Goal: Transaction & Acquisition: Purchase product/service

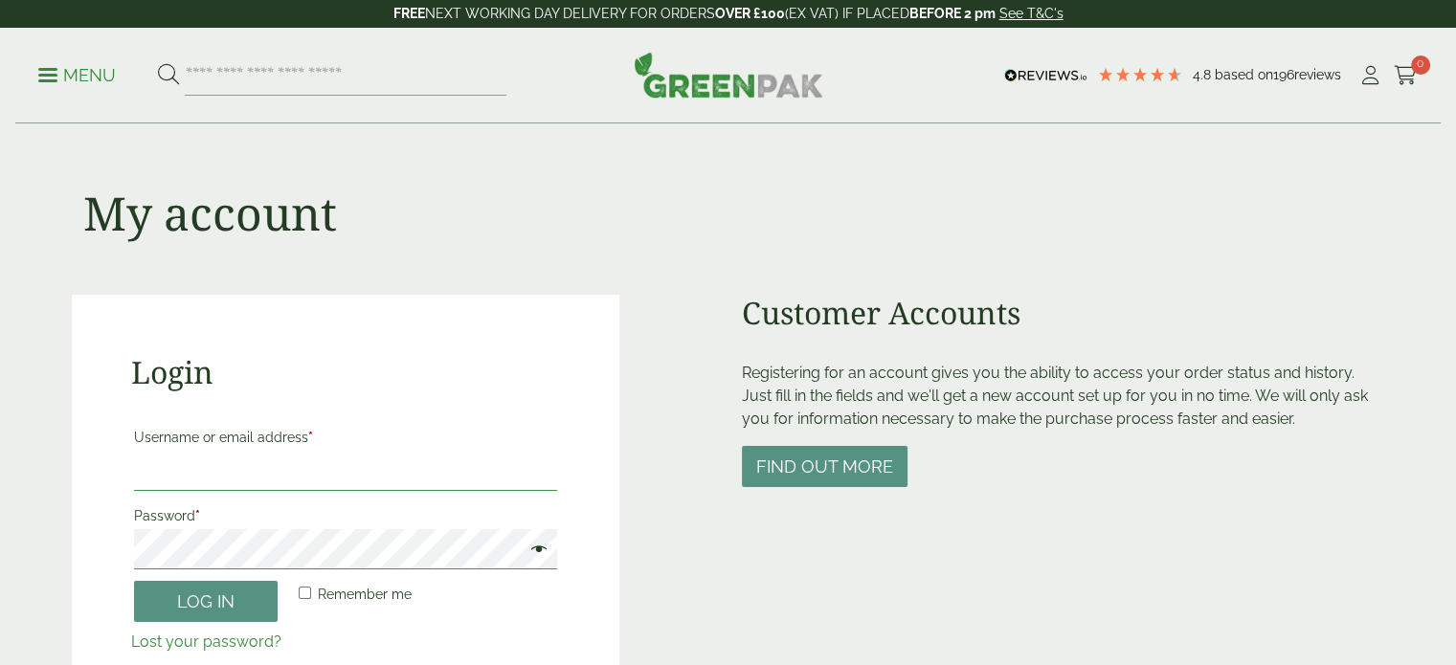
click at [398, 477] on input "Username or email address *" at bounding box center [346, 471] width 424 height 40
click at [414, 480] on input "**********" at bounding box center [346, 471] width 424 height 40
drag, startPoint x: 356, startPoint y: 480, endPoint x: -49, endPoint y: 450, distance: 406.0
type input "**********"
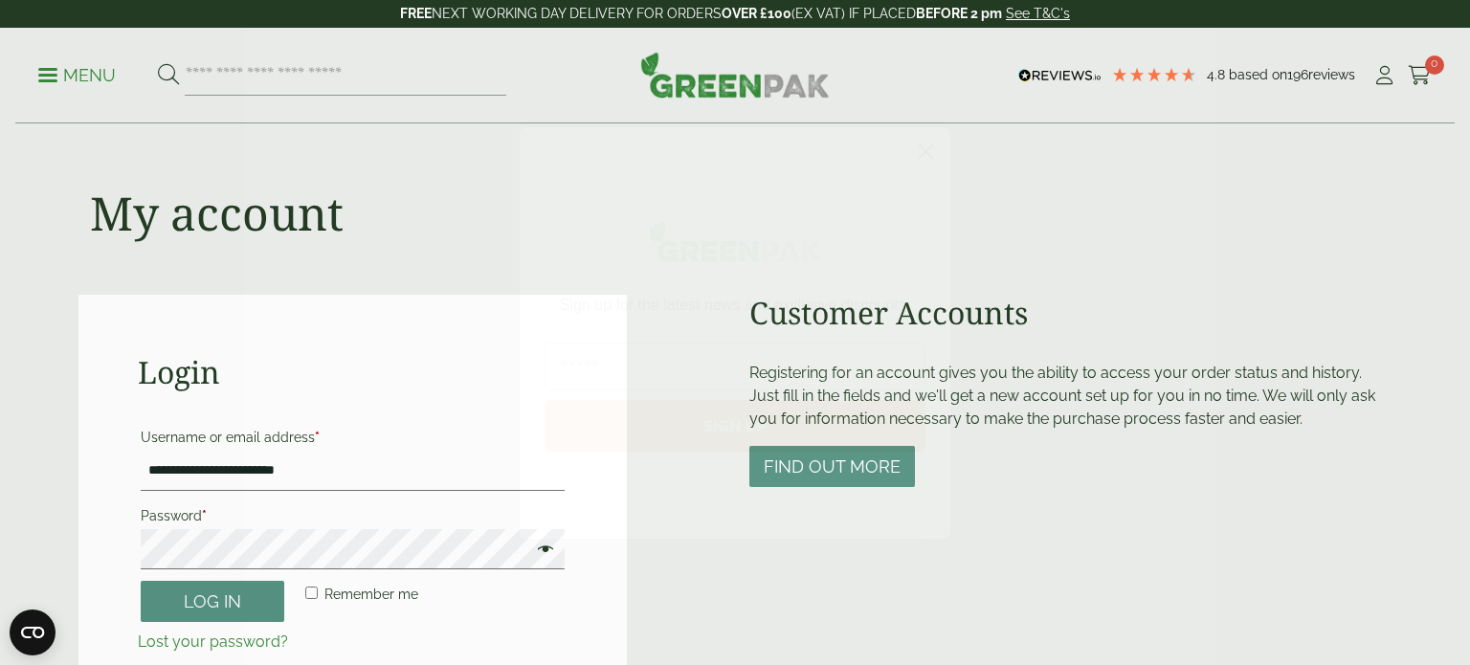
click at [920, 153] on circle "Close dialog" at bounding box center [926, 151] width 32 height 32
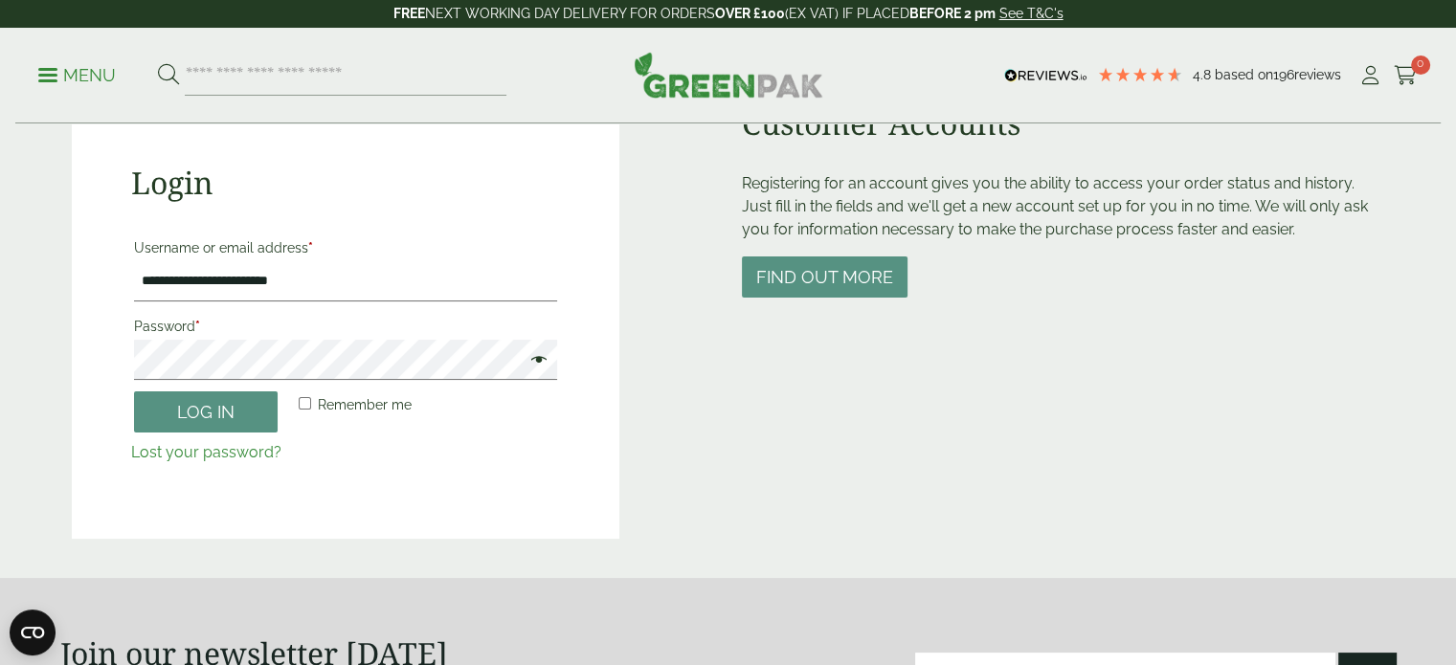
click at [217, 449] on link "Lost your password?" at bounding box center [206, 452] width 150 height 18
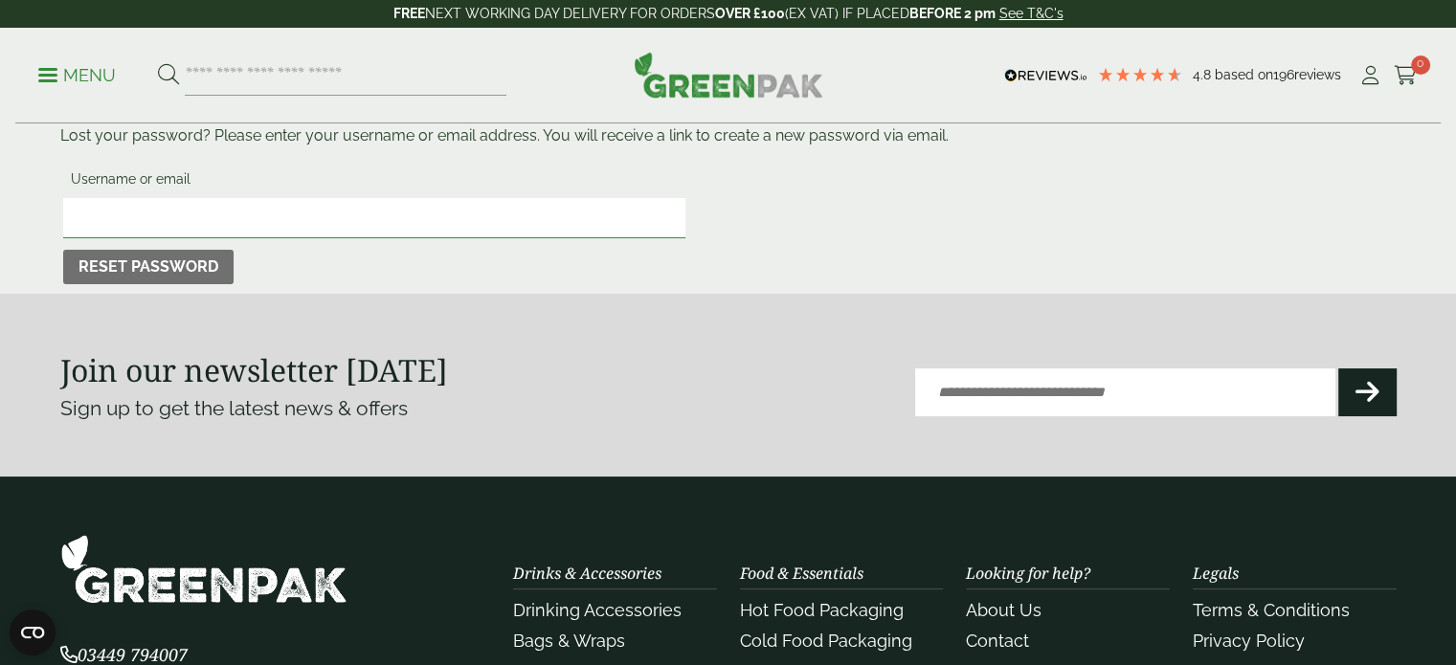
click at [233, 208] on input "Username or email" at bounding box center [374, 218] width 622 height 40
type input "**********"
click at [162, 250] on button "Reset password" at bounding box center [148, 267] width 170 height 34
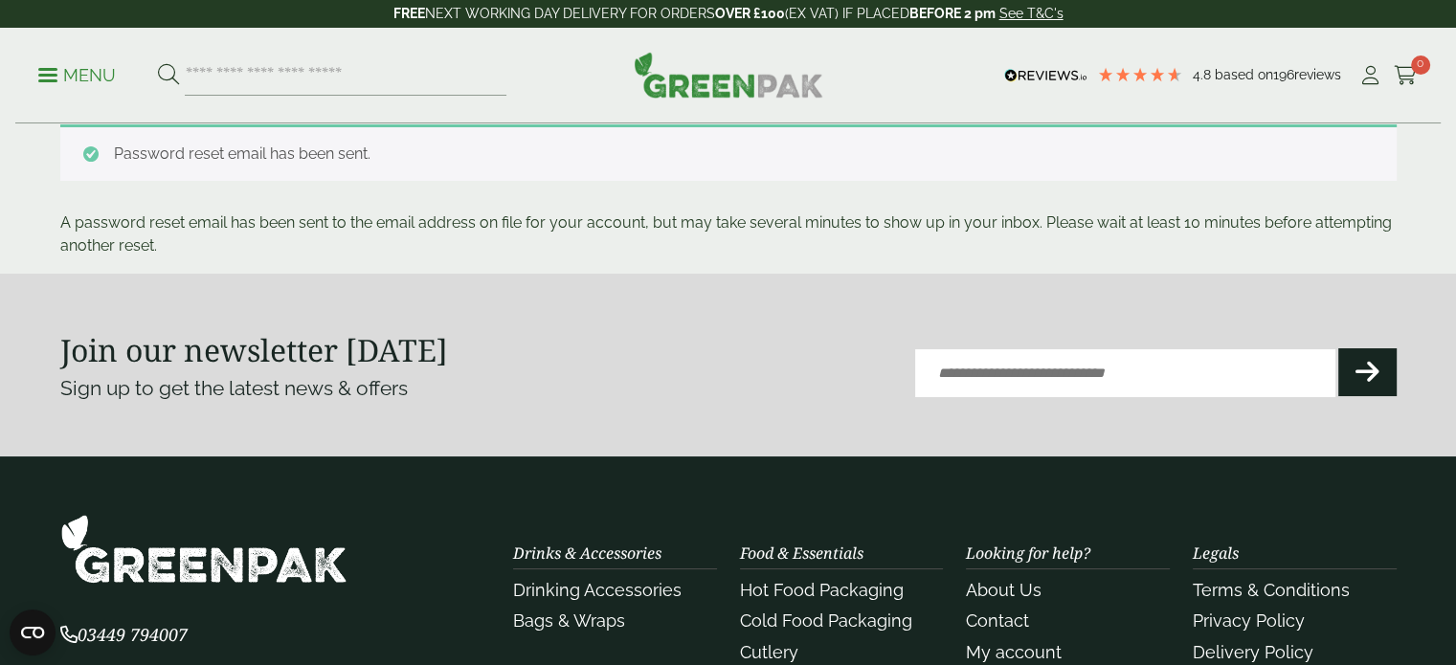
click at [300, 164] on div "Password reset email has been sent." at bounding box center [728, 152] width 1336 height 56
click at [701, 82] on img at bounding box center [729, 75] width 190 height 46
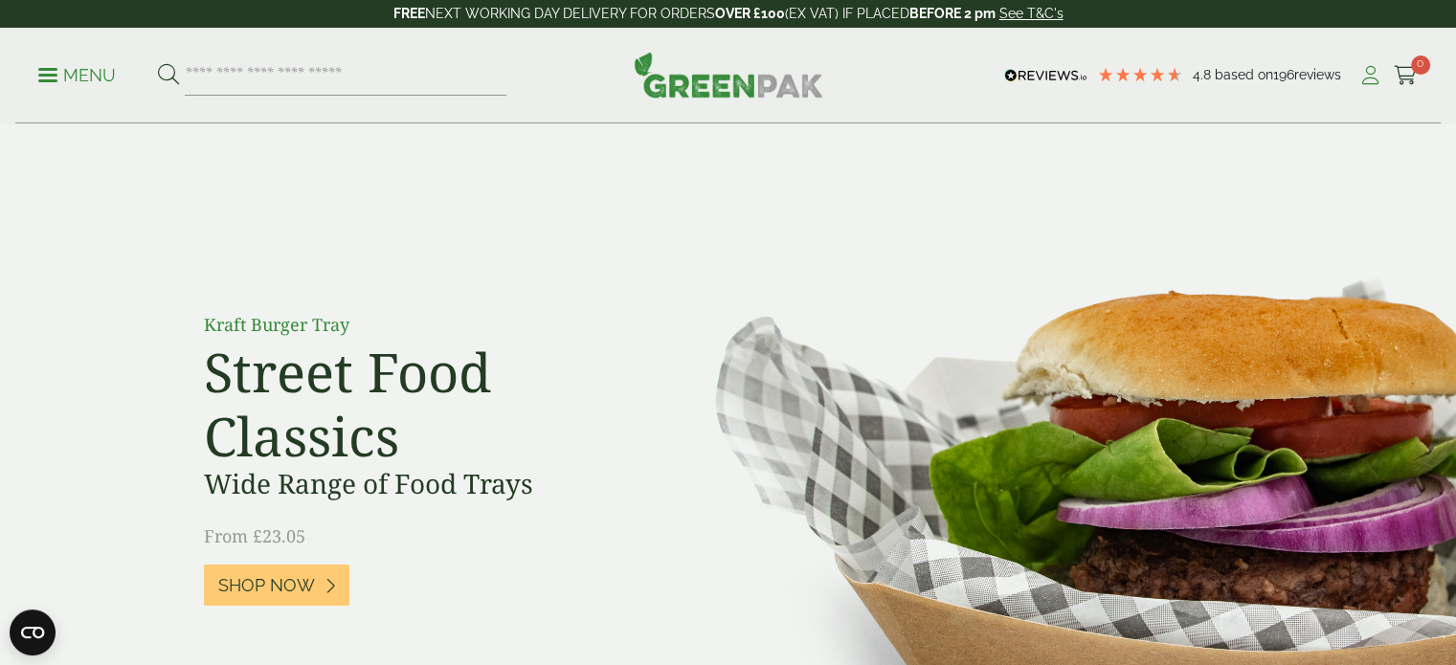
click at [1366, 81] on icon at bounding box center [1370, 75] width 24 height 19
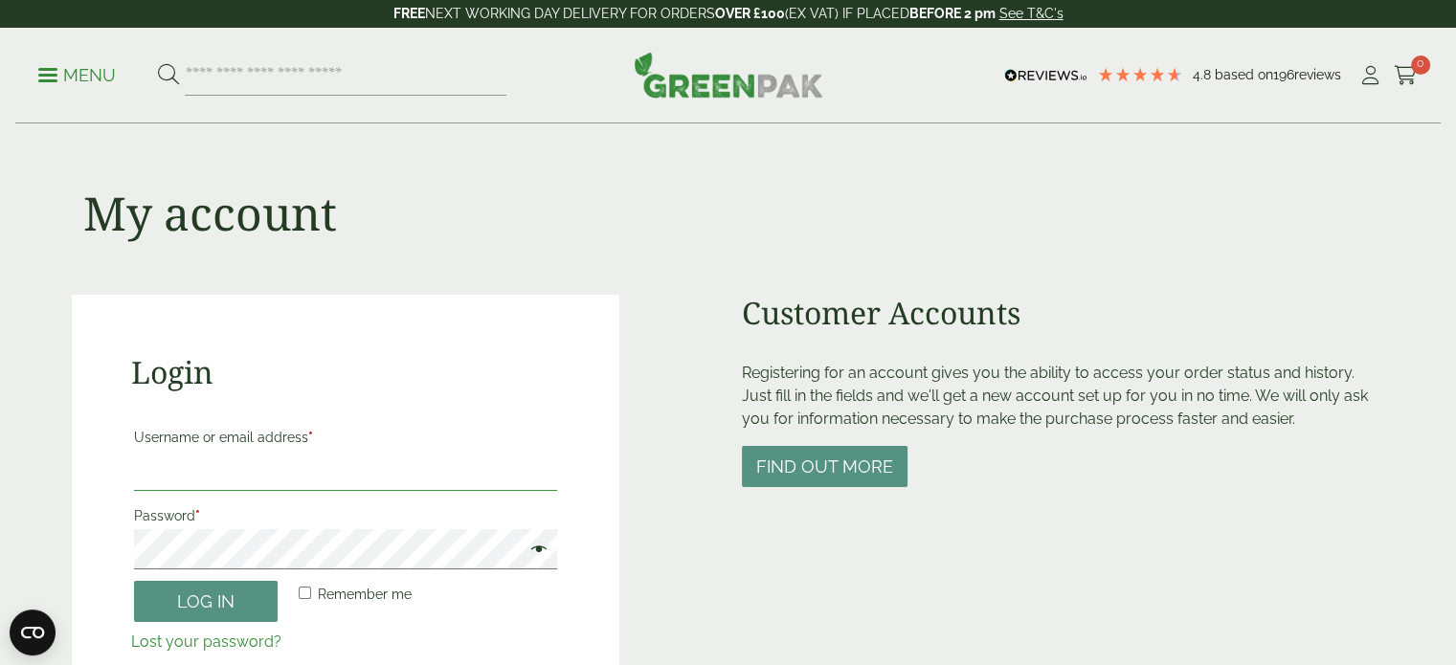
click at [310, 454] on input "Username or email address *" at bounding box center [346, 471] width 424 height 40
click at [198, 473] on input "**********" at bounding box center [346, 471] width 424 height 40
type input "**********"
click at [134, 581] on button "Log in" at bounding box center [206, 601] width 144 height 41
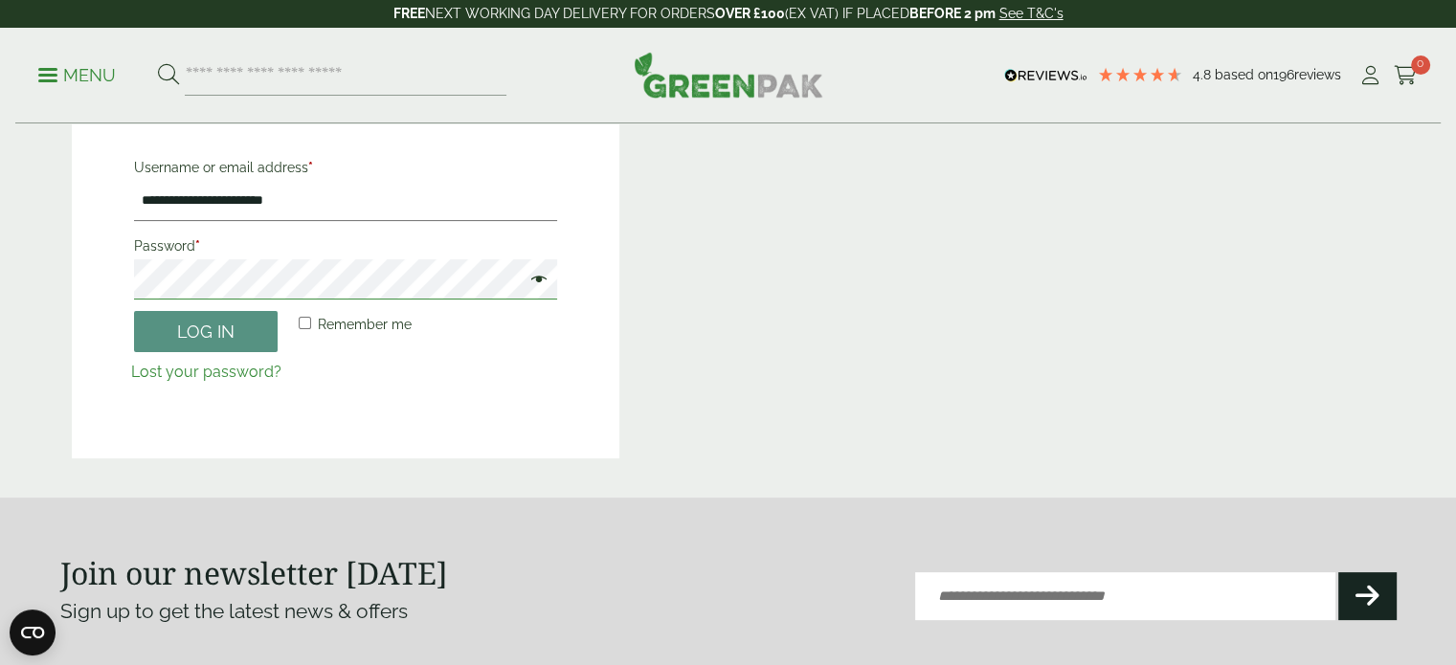
scroll to position [381, 0]
click at [0, 281] on html "4.8 Based on 196 reviews FREE NEXT WORKING DAY DELIVERY - See T&C's FREE NEXT W…" at bounding box center [728, 406] width 1456 height 1574
click at [203, 339] on button "Log in" at bounding box center [206, 330] width 144 height 41
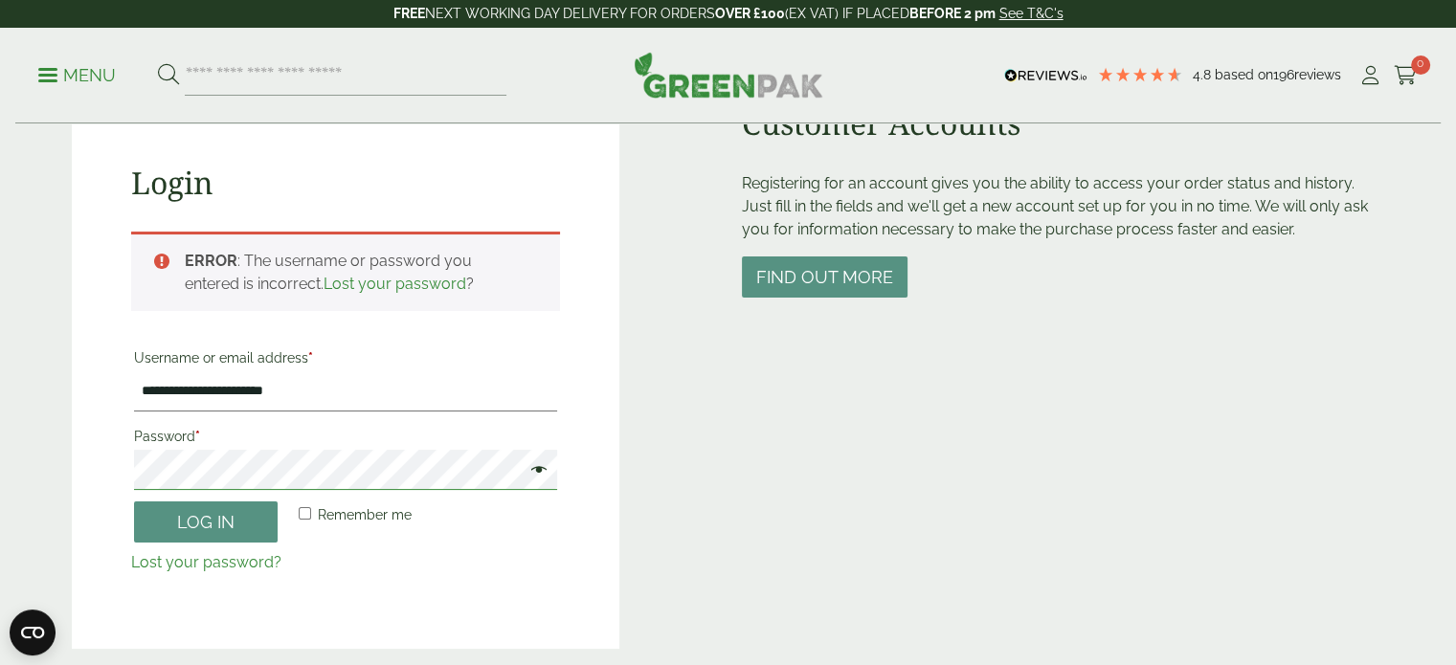
scroll to position [190, 0]
click at [0, 442] on html "4.8 Based on 196 reviews FREE NEXT WORKING DAY DELIVERY - See T&C's FREE NEXT W…" at bounding box center [728, 597] width 1456 height 1574
click at [134, 501] on button "Log in" at bounding box center [206, 521] width 144 height 41
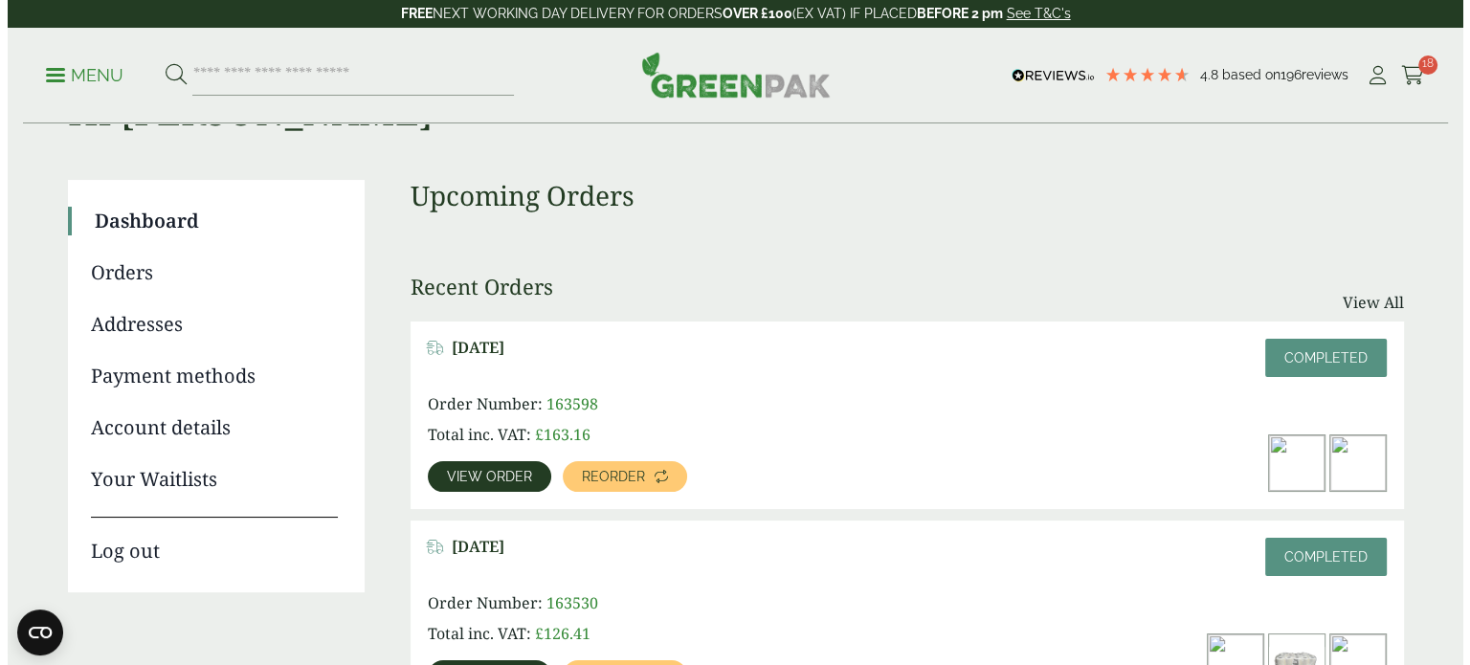
scroll to position [96, 0]
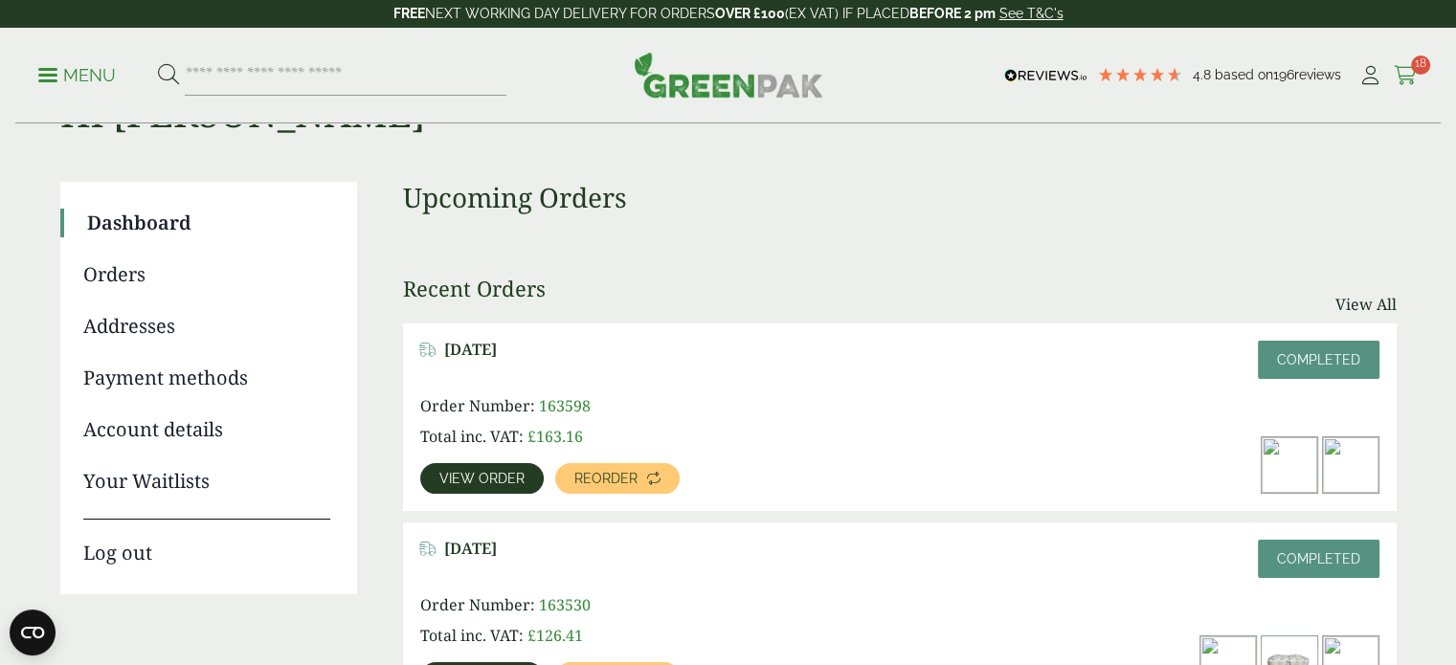
click at [1419, 66] on span "18" at bounding box center [1420, 65] width 19 height 19
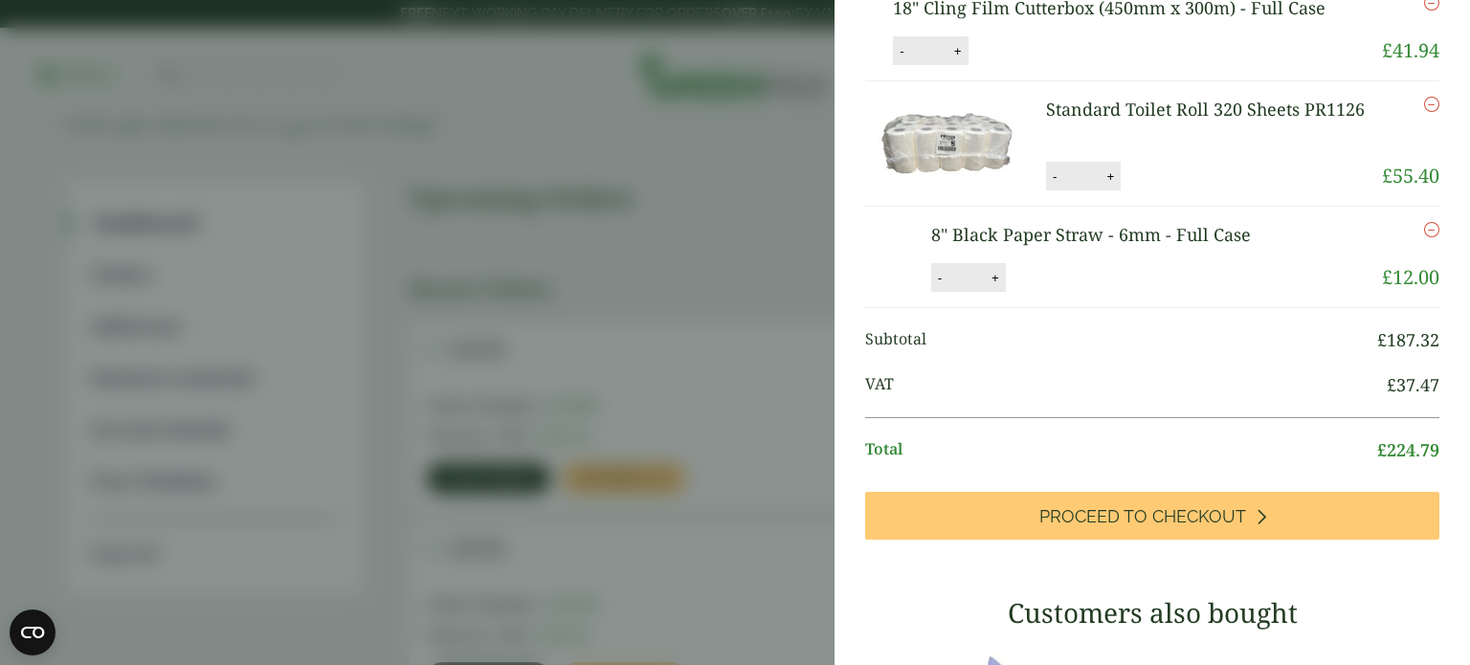
scroll to position [190, 0]
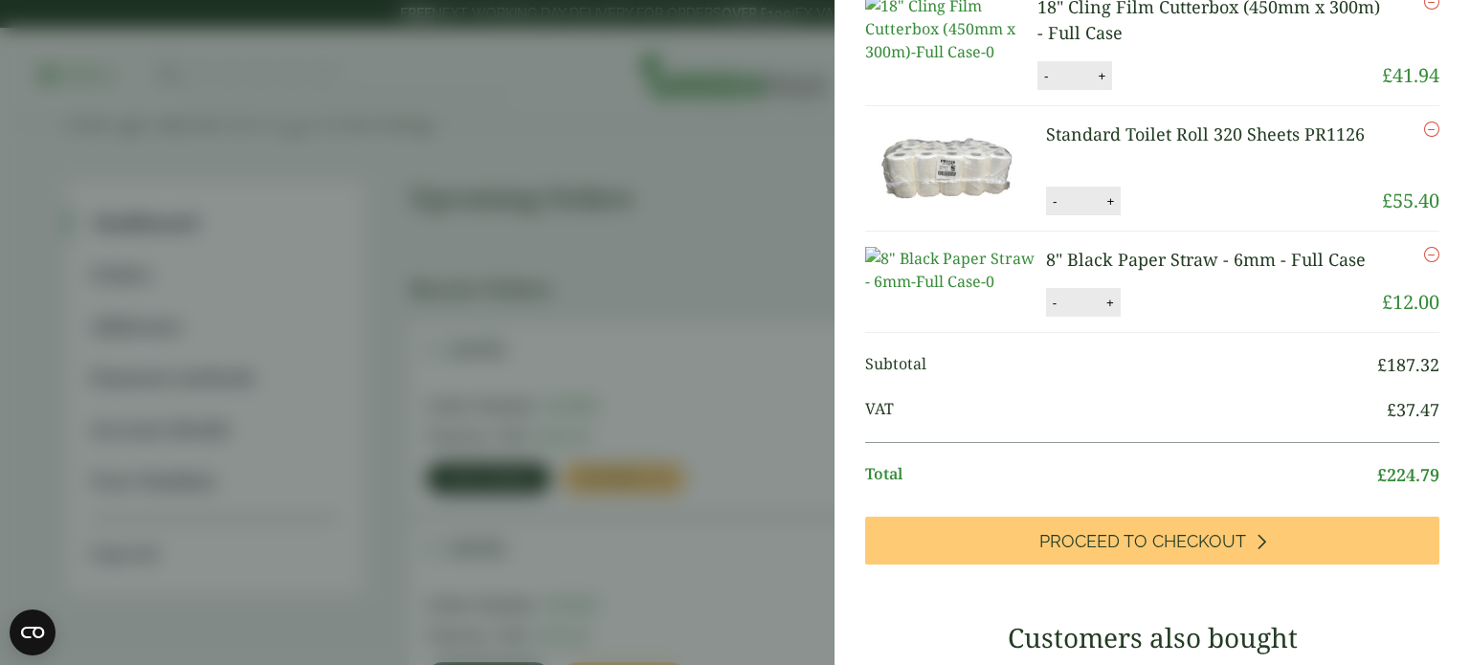
click at [1046, 90] on div "- * +" at bounding box center [1075, 75] width 75 height 29
click at [1047, 84] on button "-" at bounding box center [1046, 76] width 15 height 16
type input "*"
click at [1153, 91] on button "Update" at bounding box center [1164, 76] width 96 height 29
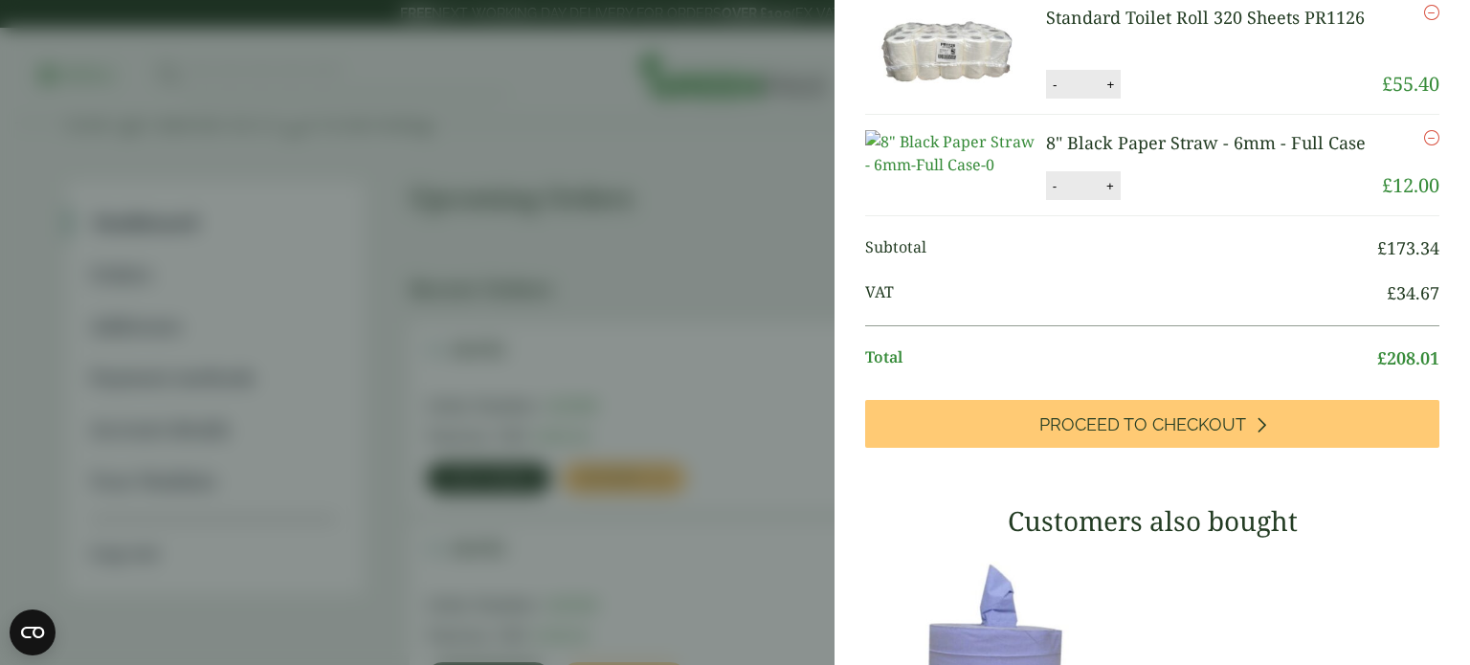
scroll to position [307, 0]
click at [1047, 193] on button "-" at bounding box center [1054, 185] width 15 height 16
type input "*"
click at [1183, 200] on button "Update" at bounding box center [1173, 185] width 96 height 29
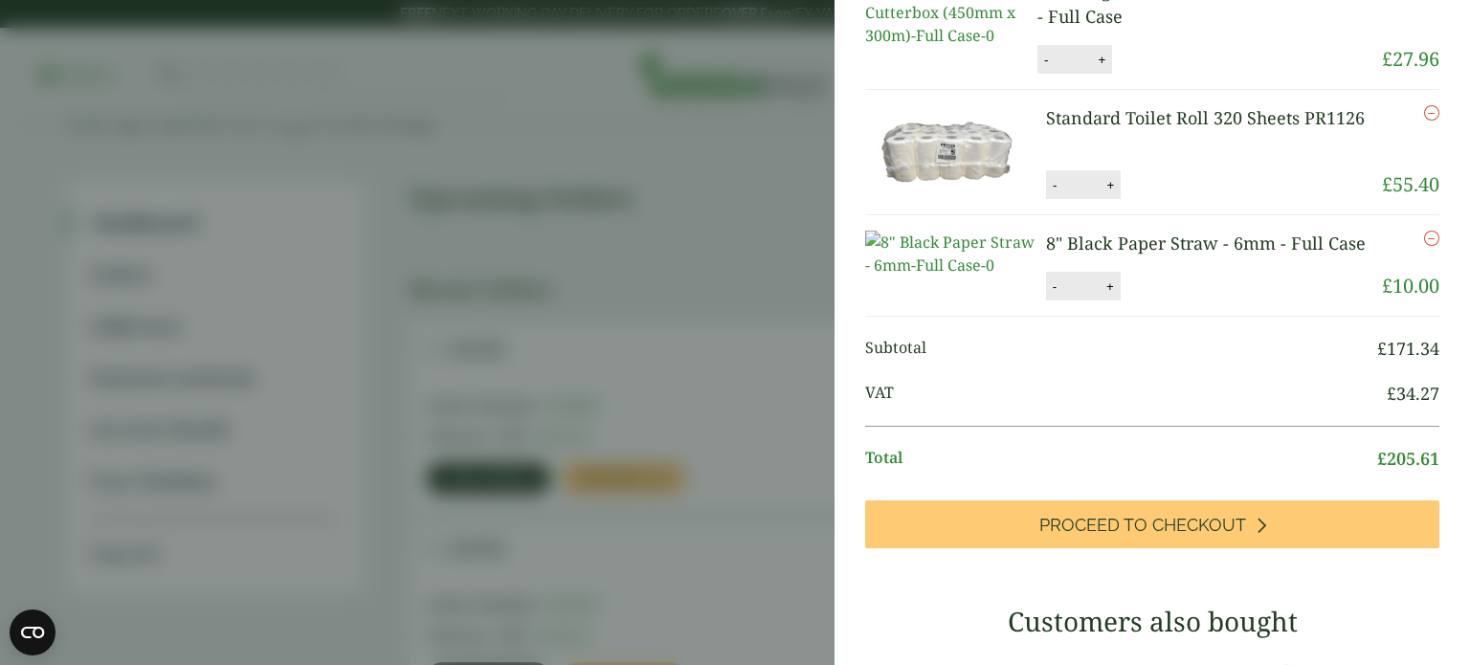
scroll to position [286, 0]
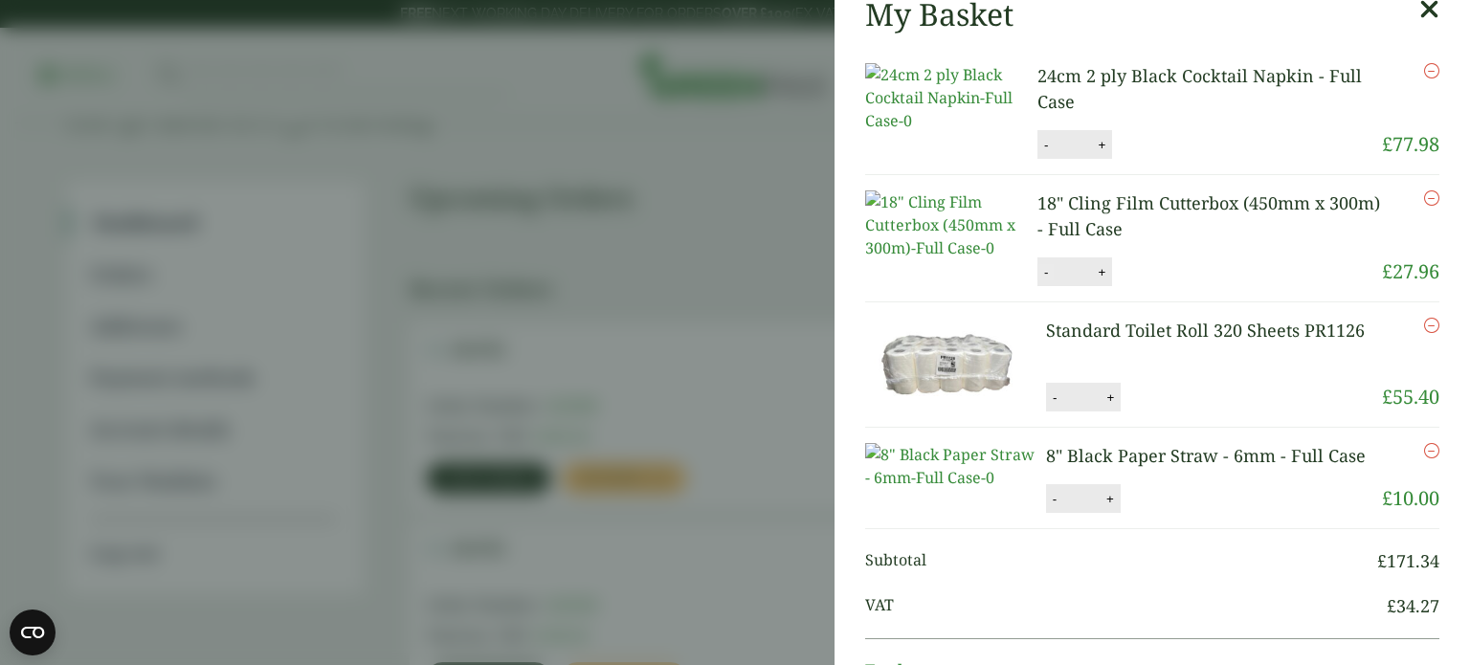
click at [1052, 280] on button "-" at bounding box center [1046, 272] width 15 height 16
type input "*"
click at [1168, 288] on button "Update" at bounding box center [1164, 273] width 96 height 29
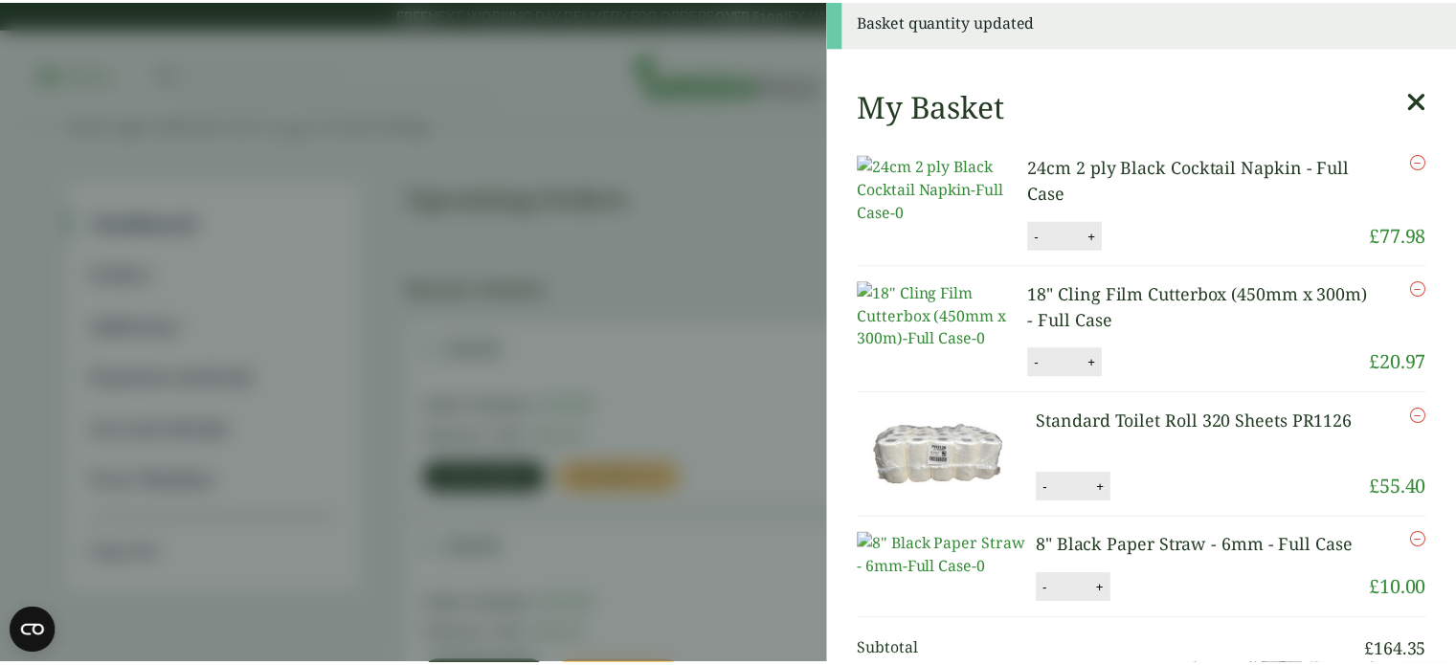
scroll to position [0, 0]
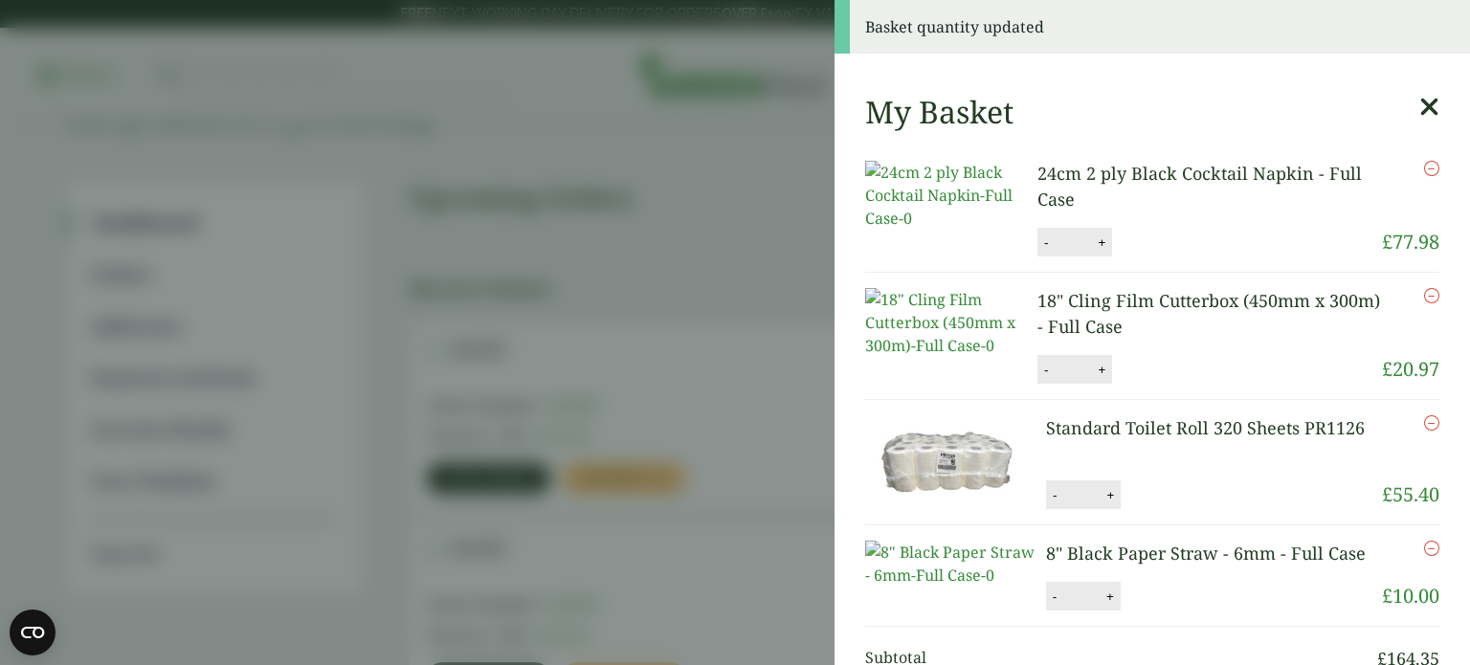
click at [1419, 112] on icon at bounding box center [1429, 107] width 20 height 27
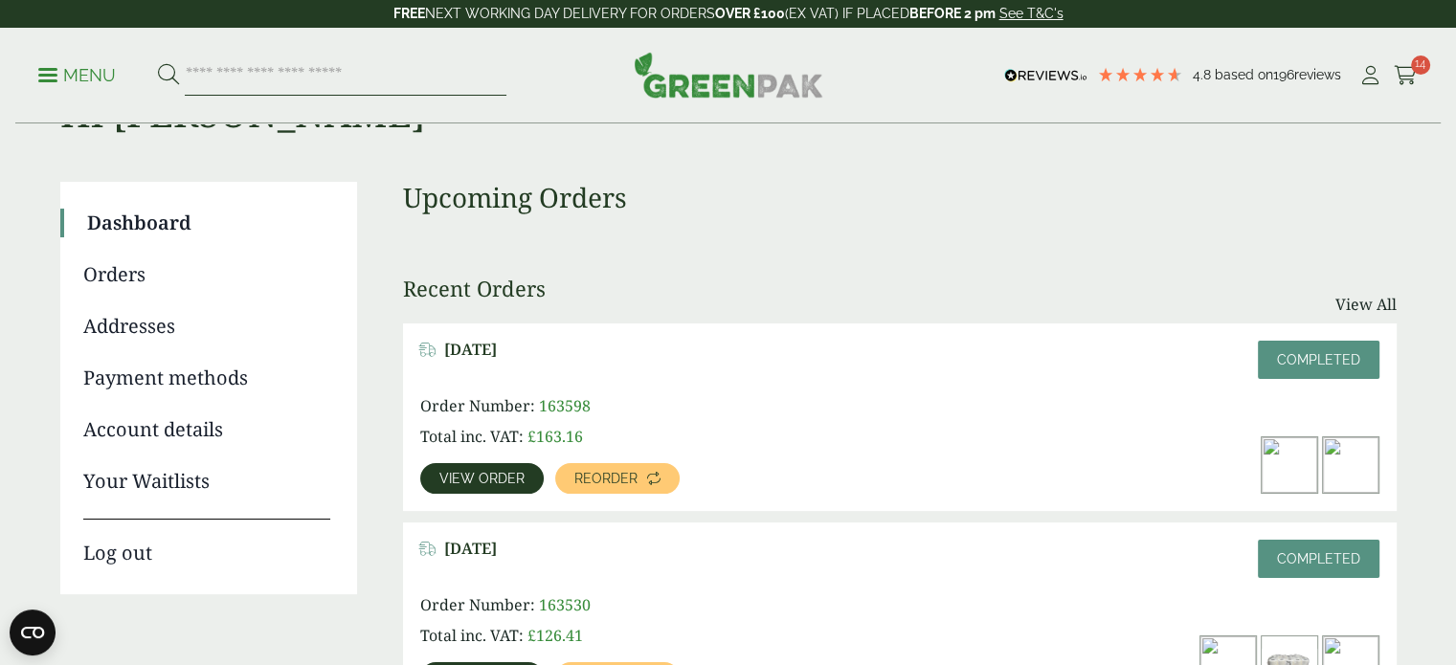
click at [239, 76] on input "search" at bounding box center [346, 76] width 322 height 40
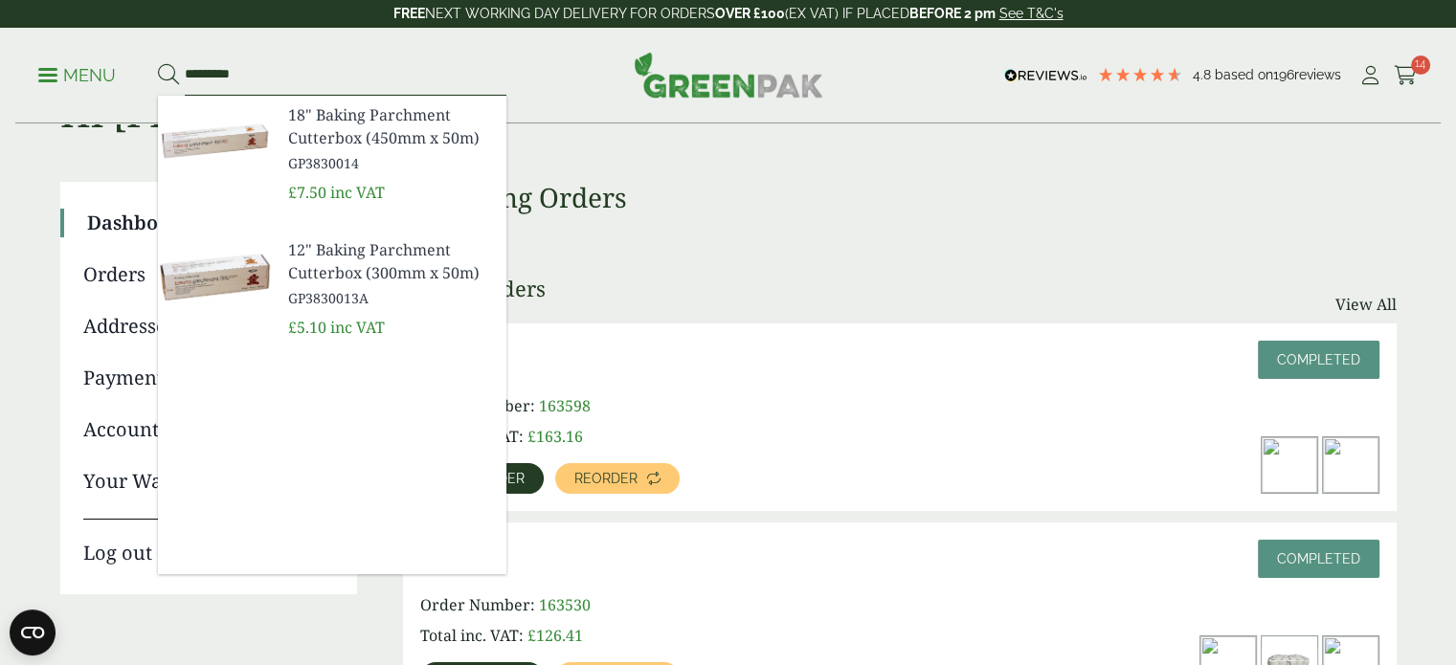
type input "*********"
click at [241, 168] on img at bounding box center [215, 142] width 115 height 92
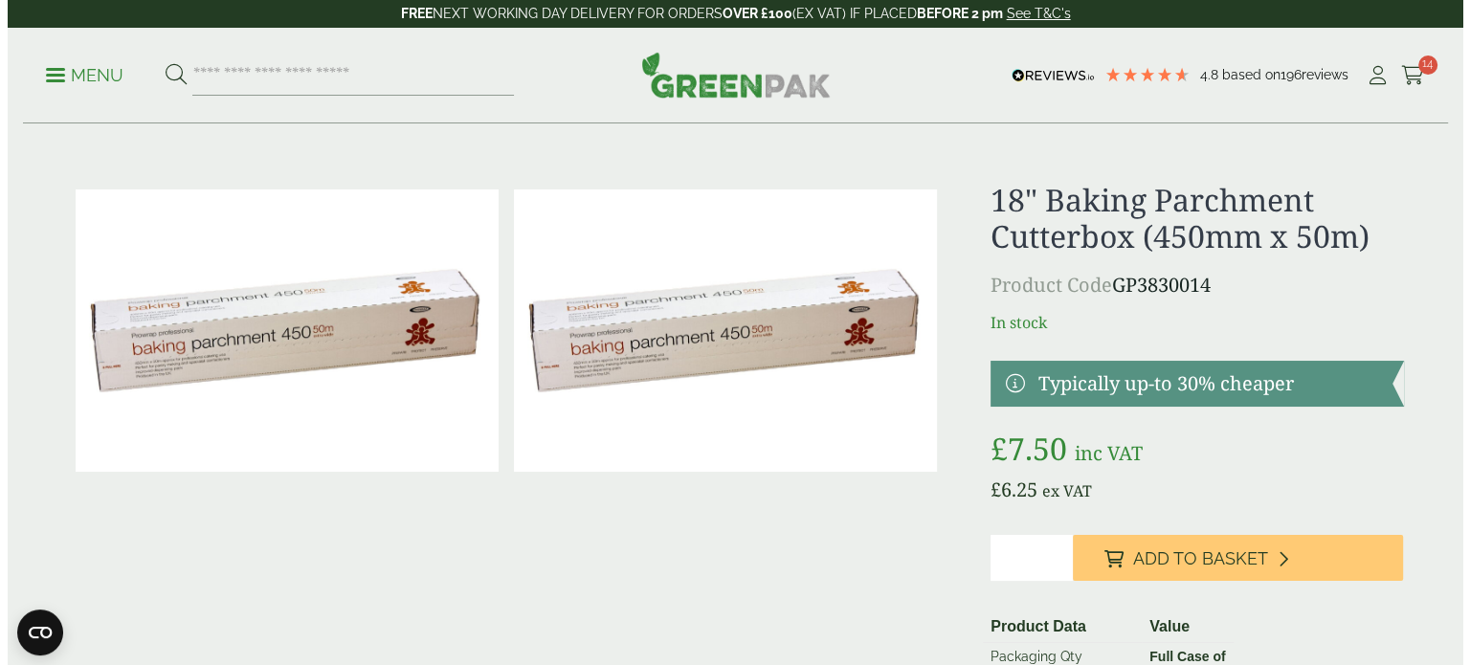
scroll to position [3, 0]
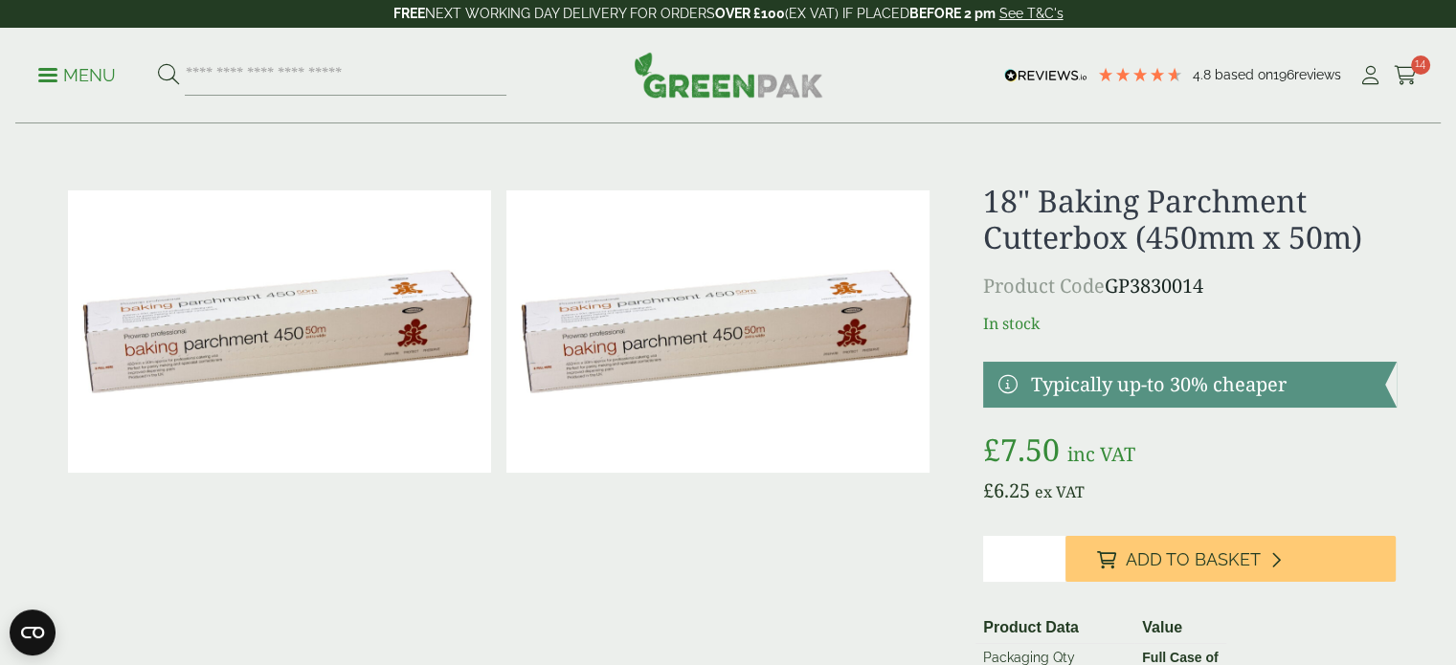
click at [1029, 557] on input "*" at bounding box center [1024, 559] width 82 height 46
click at [1051, 552] on input "*" at bounding box center [1024, 559] width 82 height 46
type input "*"
click at [1049, 555] on input "*" at bounding box center [1024, 559] width 82 height 46
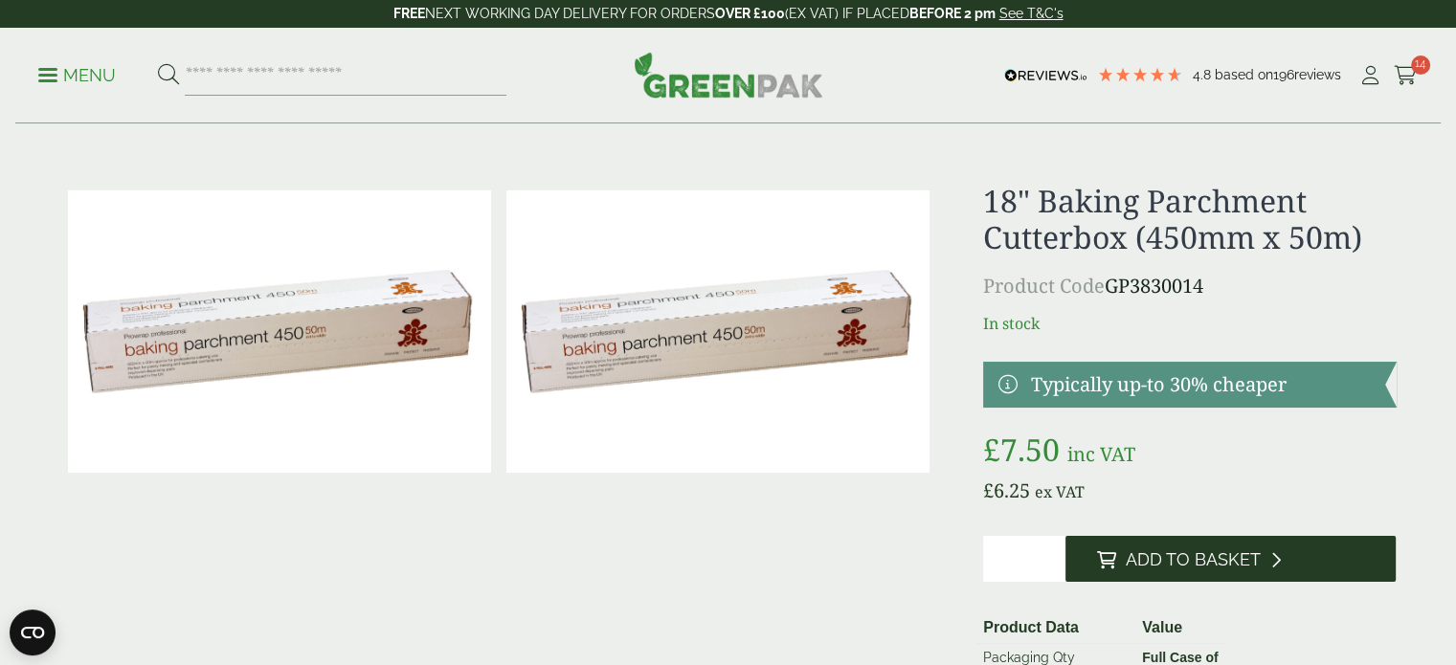
click at [1187, 558] on span "Add to Basket" at bounding box center [1192, 559] width 135 height 21
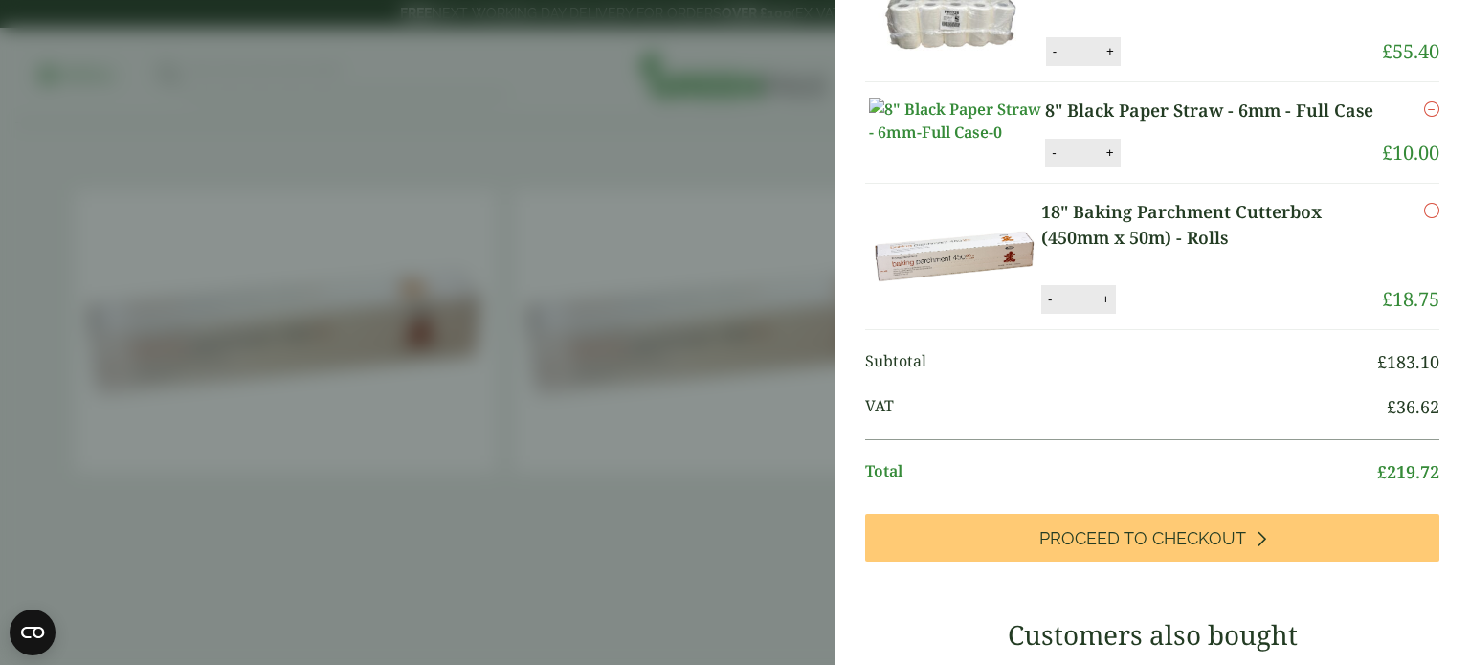
scroll to position [376, 0]
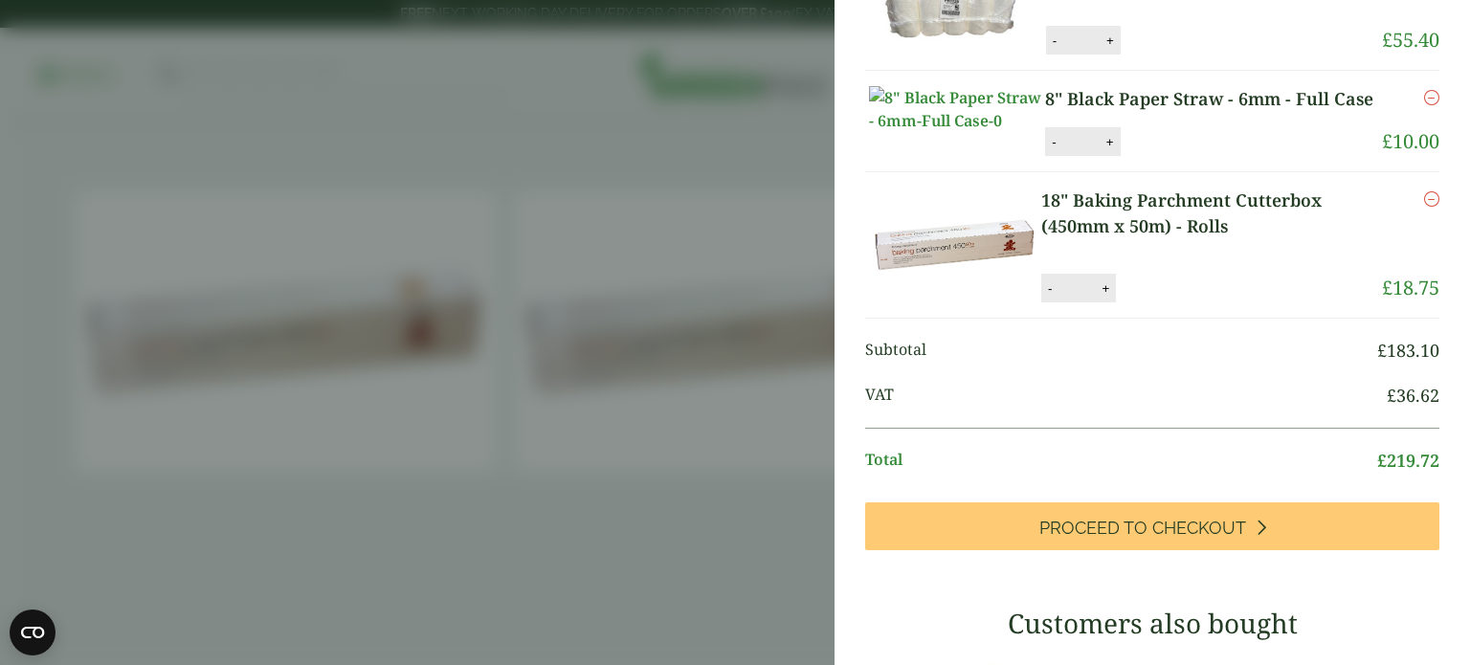
click at [595, 360] on aside "My Basket 24cm 2 ply Black Cocktail Napkin - Full Case 24cm 2 ply Black Cocktai…" at bounding box center [735, 332] width 1470 height 665
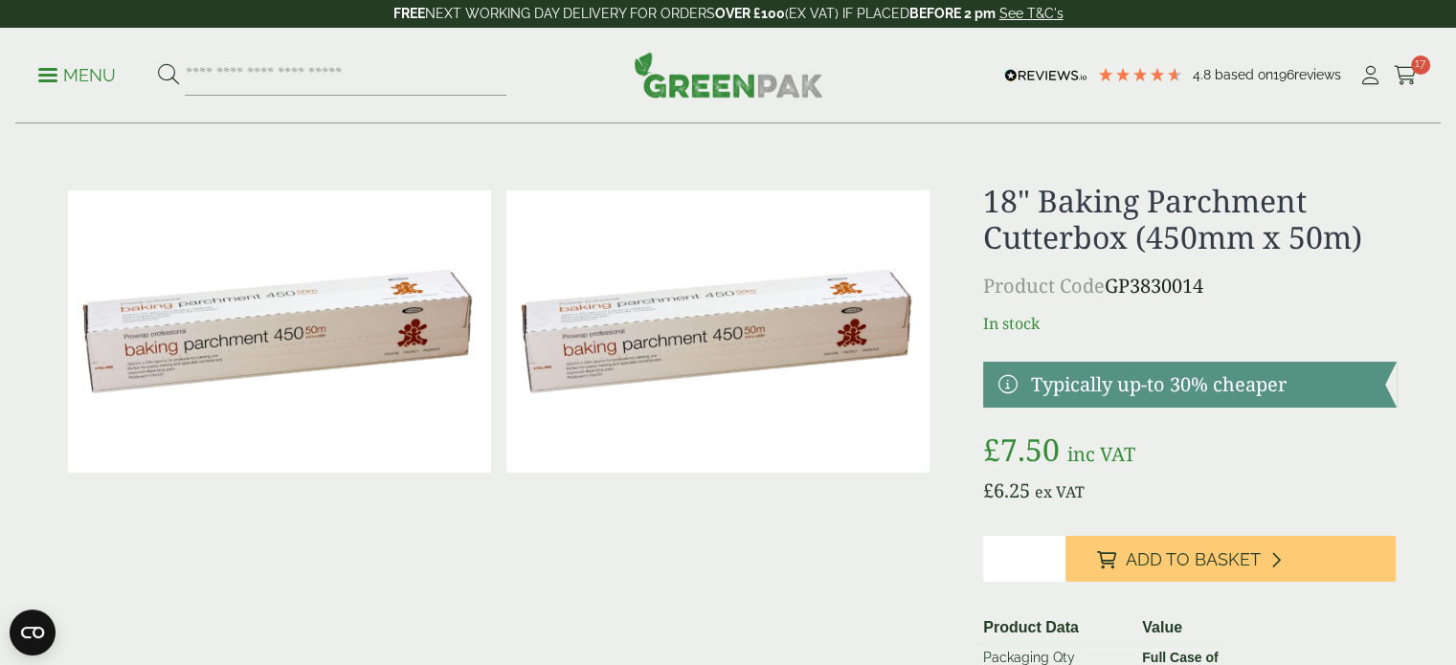
click at [64, 73] on p "Menu" at bounding box center [77, 75] width 78 height 23
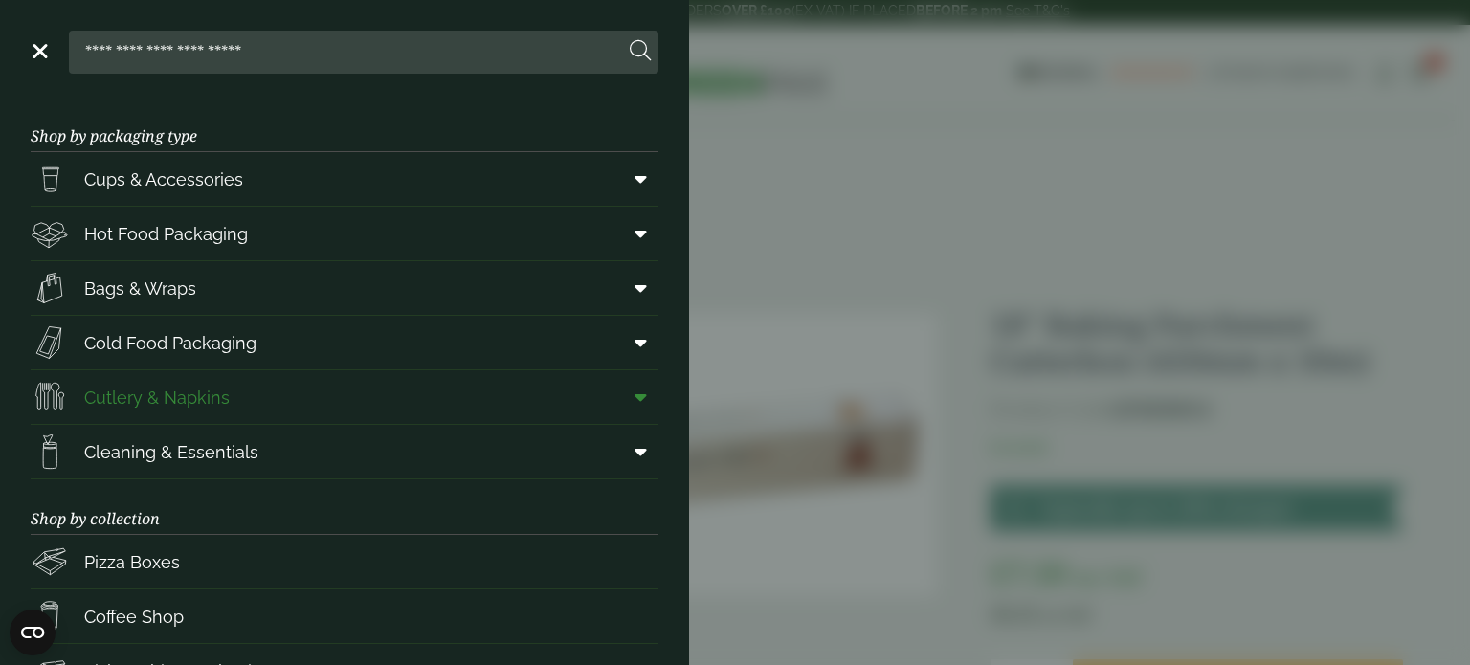
click at [119, 391] on span "Cutlery & Napkins" at bounding box center [156, 398] width 145 height 26
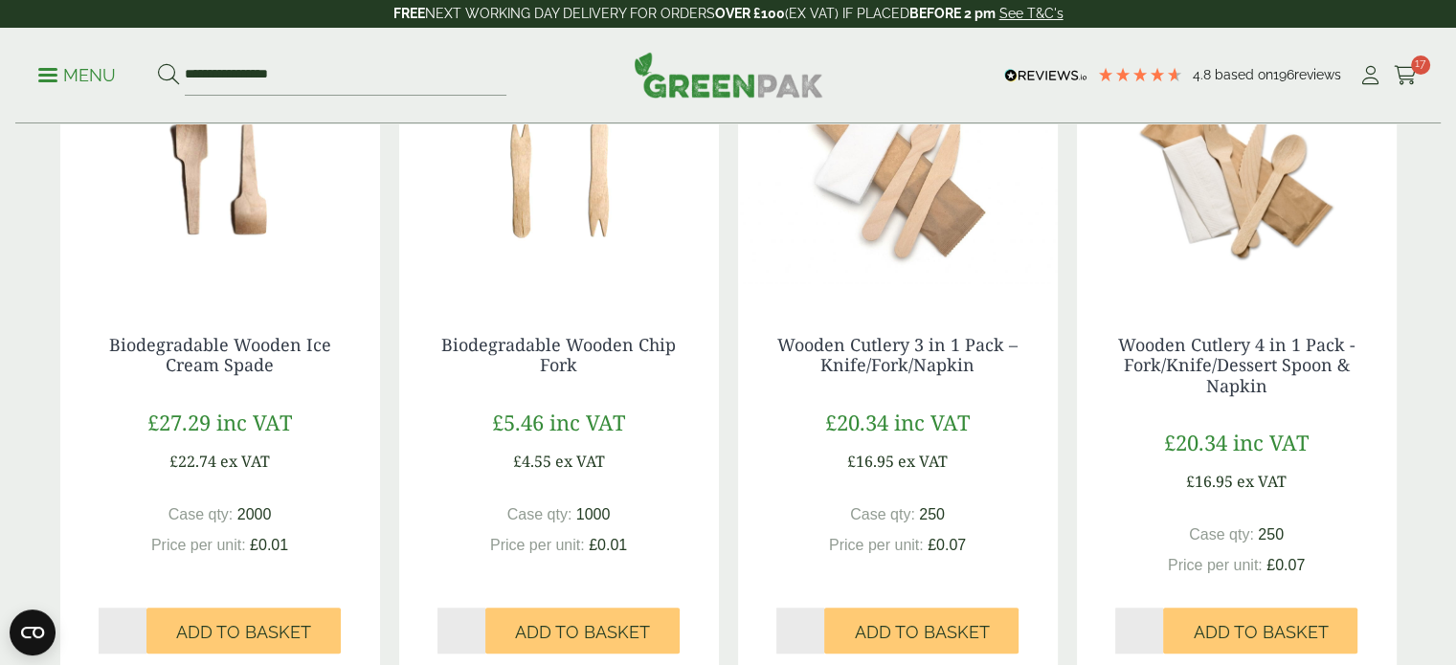
scroll to position [1721, 0]
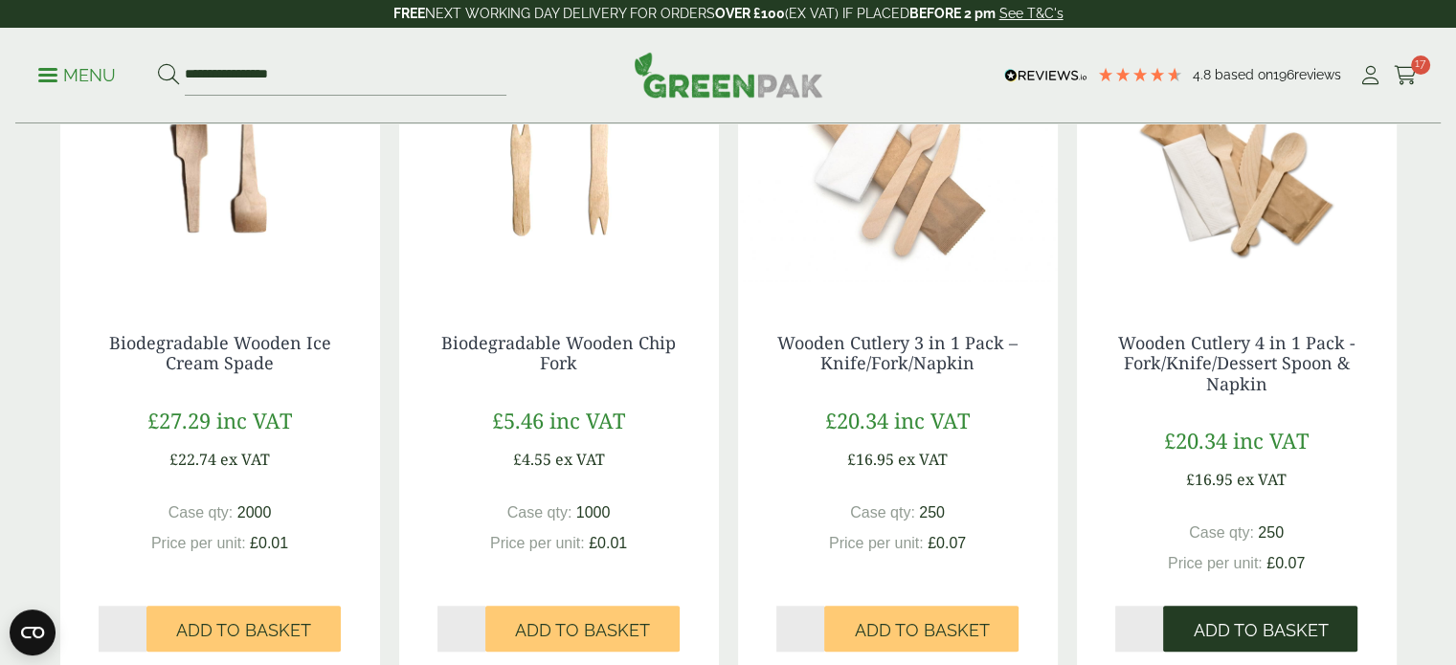
click at [1279, 632] on span "Add to Basket" at bounding box center [1260, 630] width 135 height 21
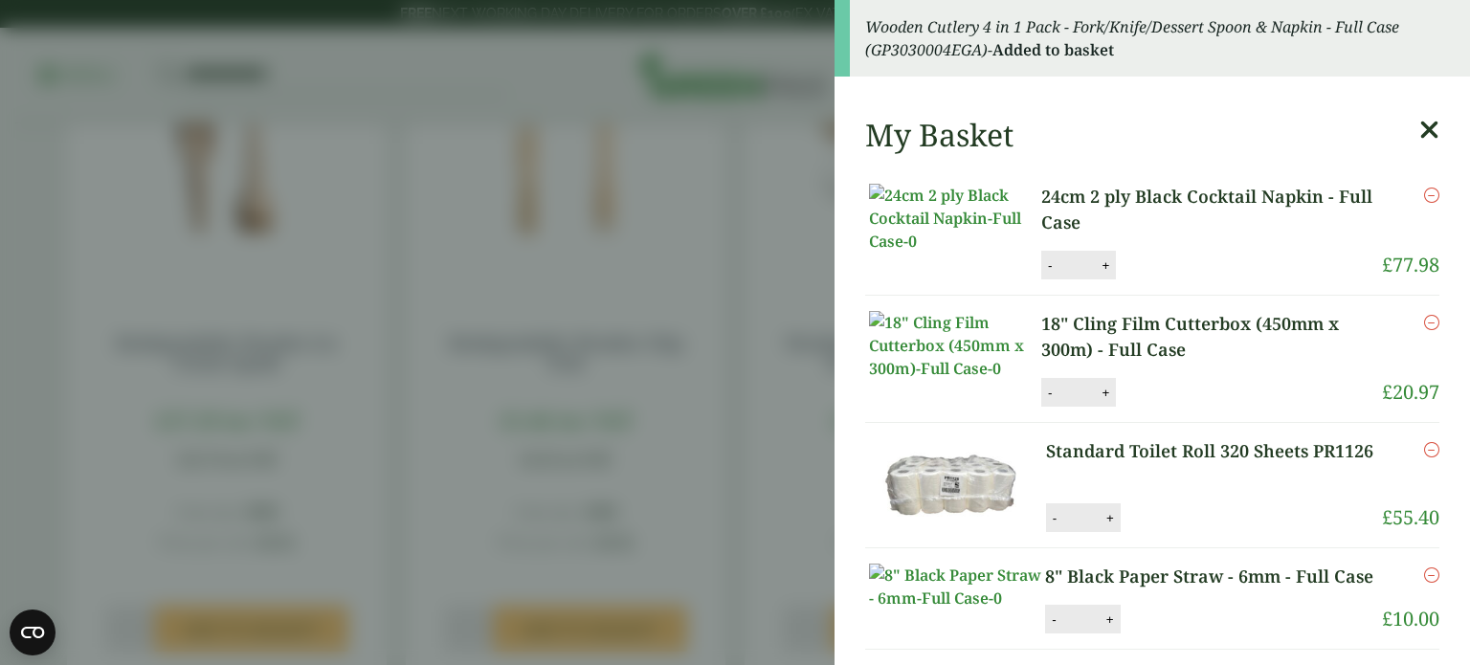
drag, startPoint x: 766, startPoint y: 190, endPoint x: 760, endPoint y: 205, distance: 15.5
click at [766, 190] on aside "Wooden Cutlery 4 in 1 Pack - Fork/Knife/Dessert Spoon & Napkin - Full Case (GP3…" at bounding box center [735, 332] width 1470 height 665
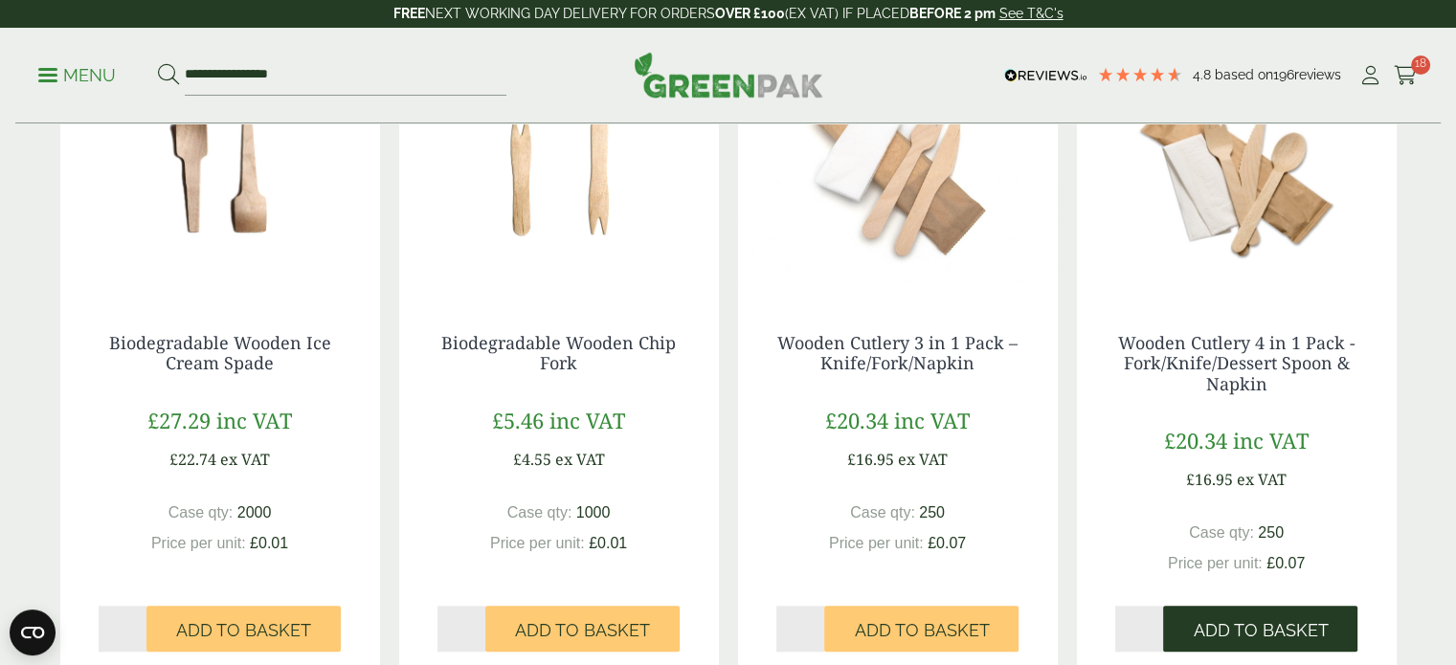
click at [1247, 621] on span "Add to Basket" at bounding box center [1260, 630] width 135 height 21
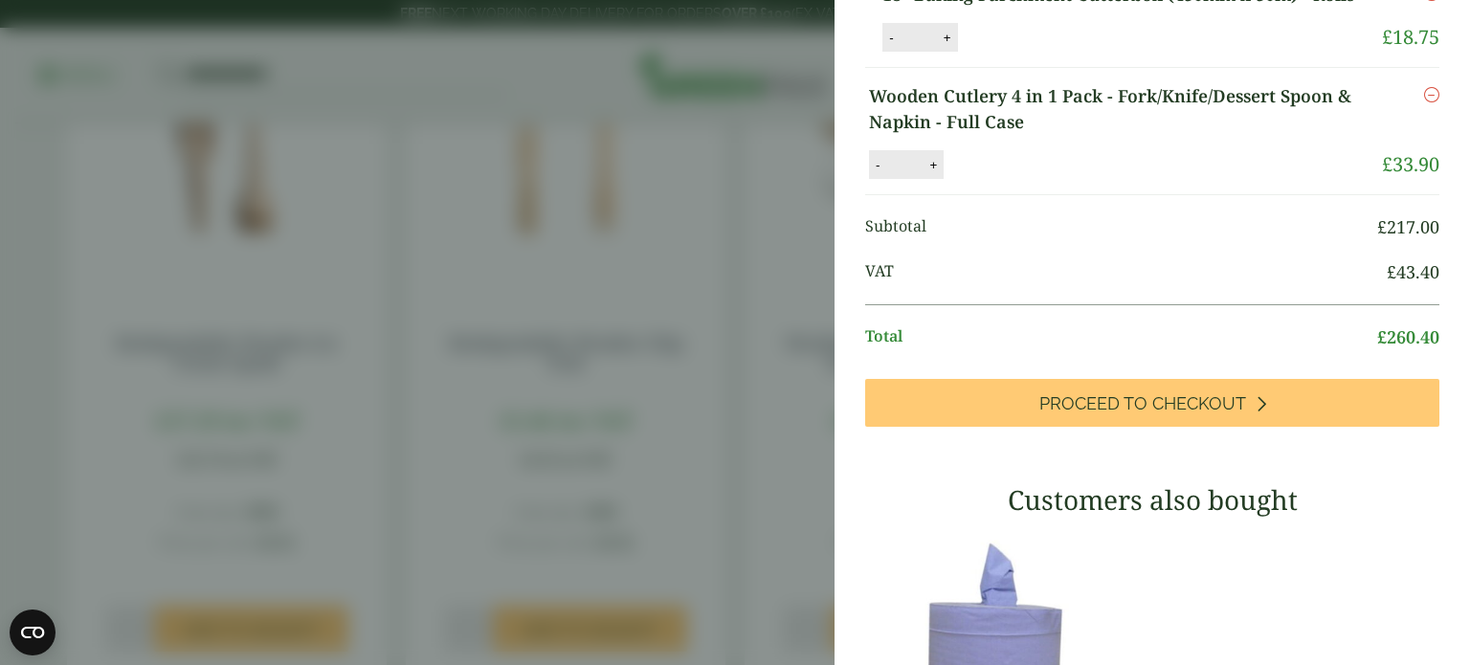
scroll to position [632, 0]
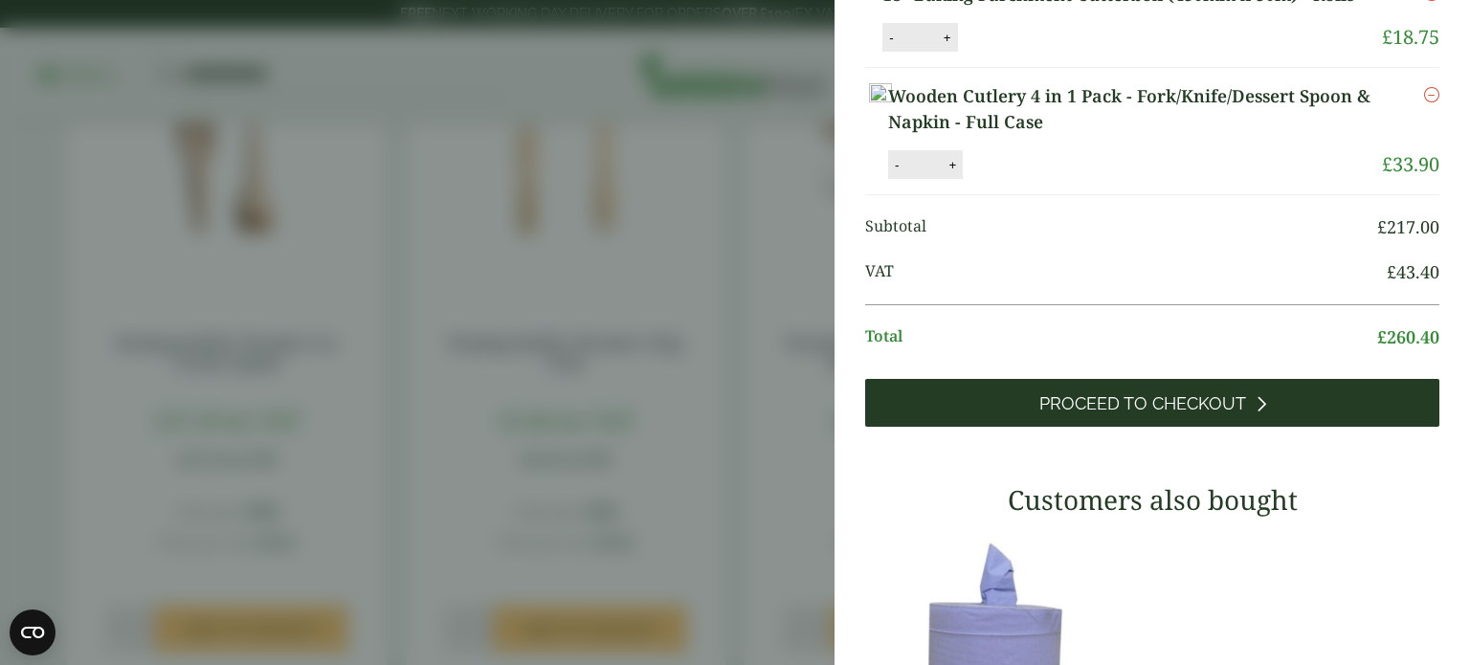
click at [1209, 427] on link "Proceed to Checkout" at bounding box center [1152, 403] width 574 height 48
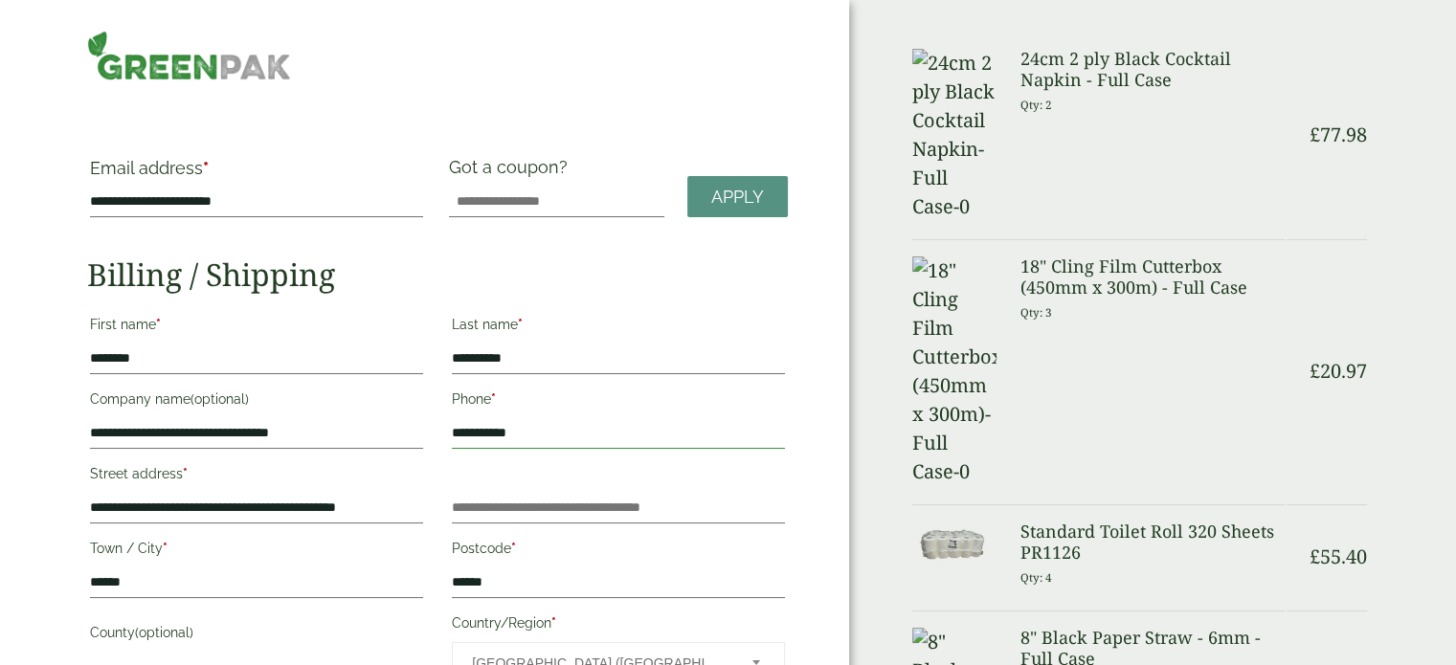
click at [514, 432] on input "**********" at bounding box center [618, 433] width 333 height 31
drag, startPoint x: 544, startPoint y: 359, endPoint x: 352, endPoint y: 340, distance: 192.4
click at [353, 340] on div "**********" at bounding box center [438, 532] width 724 height 448
drag, startPoint x: 153, startPoint y: 351, endPoint x: 4, endPoint y: 335, distance: 150.2
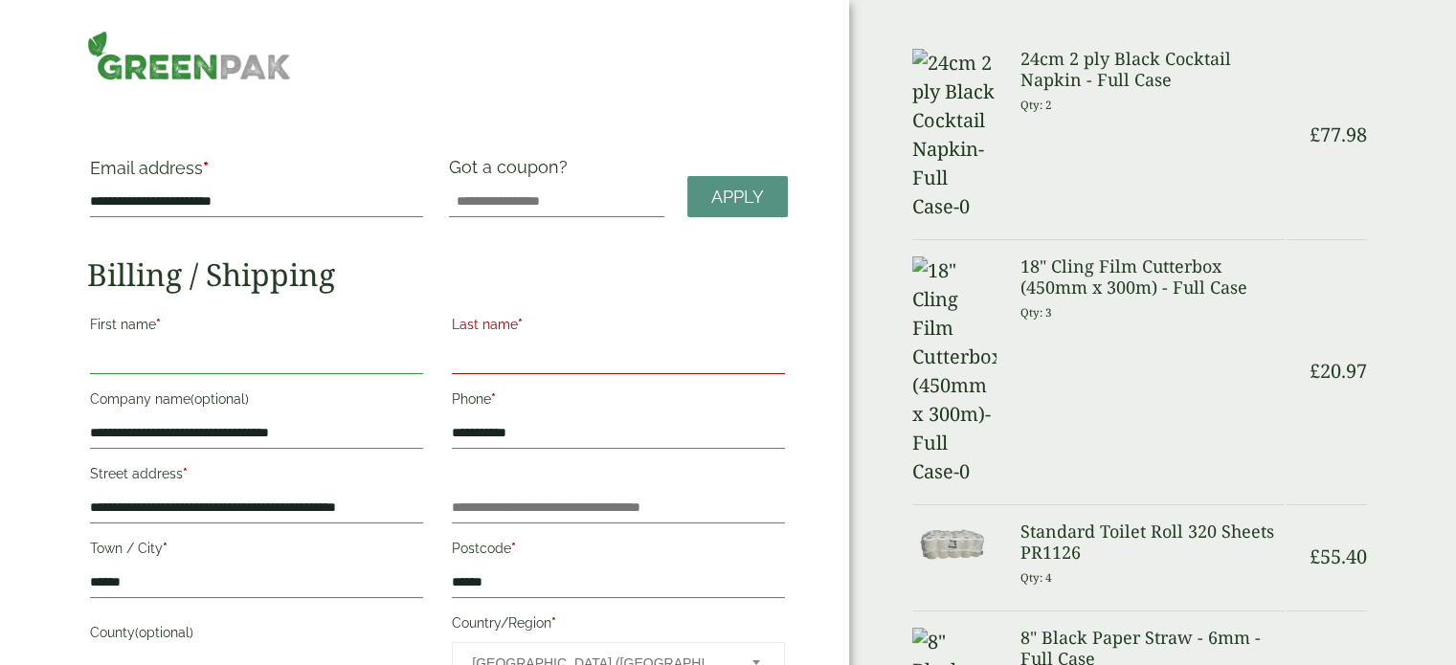
click at [132, 356] on input "First name *" at bounding box center [256, 359] width 333 height 31
type input "*******"
type input "********"
type input "**********"
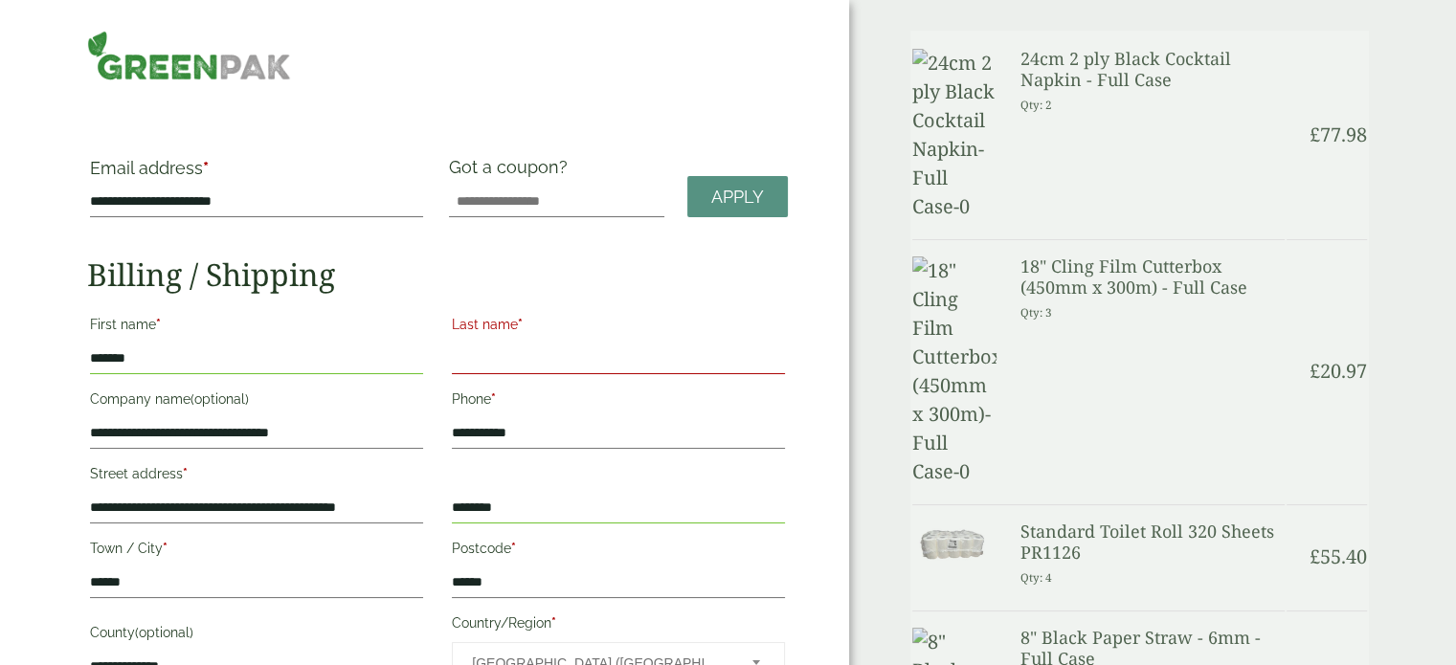
scroll to position [16, 0]
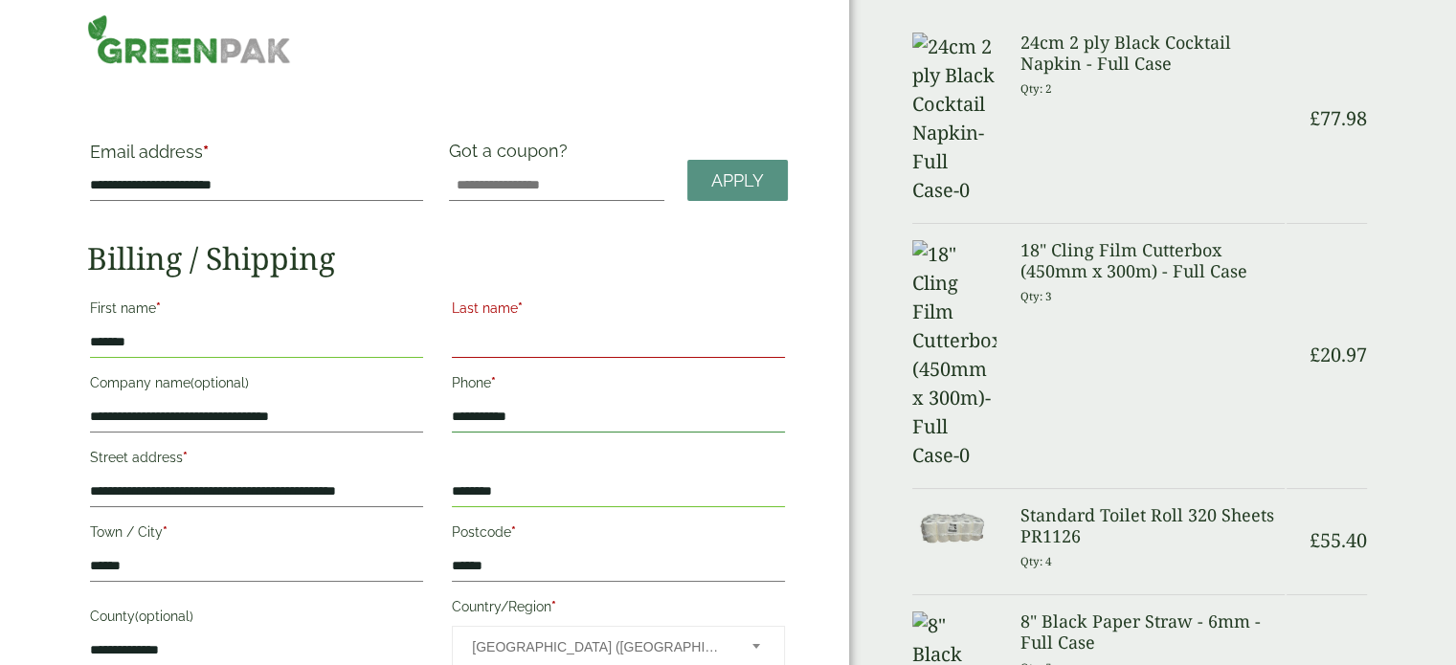
click at [571, 408] on input "**********" at bounding box center [618, 417] width 333 height 31
drag, startPoint x: 550, startPoint y: 413, endPoint x: 394, endPoint y: 391, distance: 157.7
click at [394, 391] on div "**********" at bounding box center [438, 516] width 724 height 448
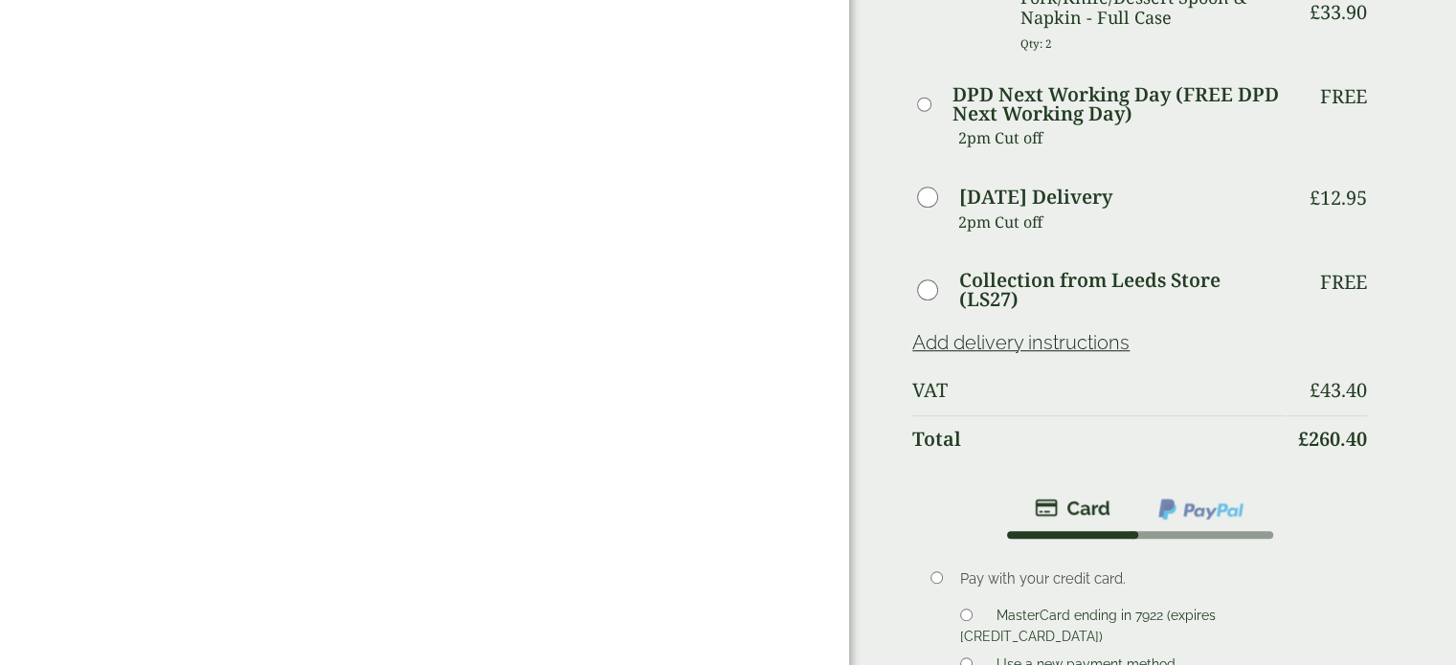
scroll to position [1164, 0]
type input "**********"
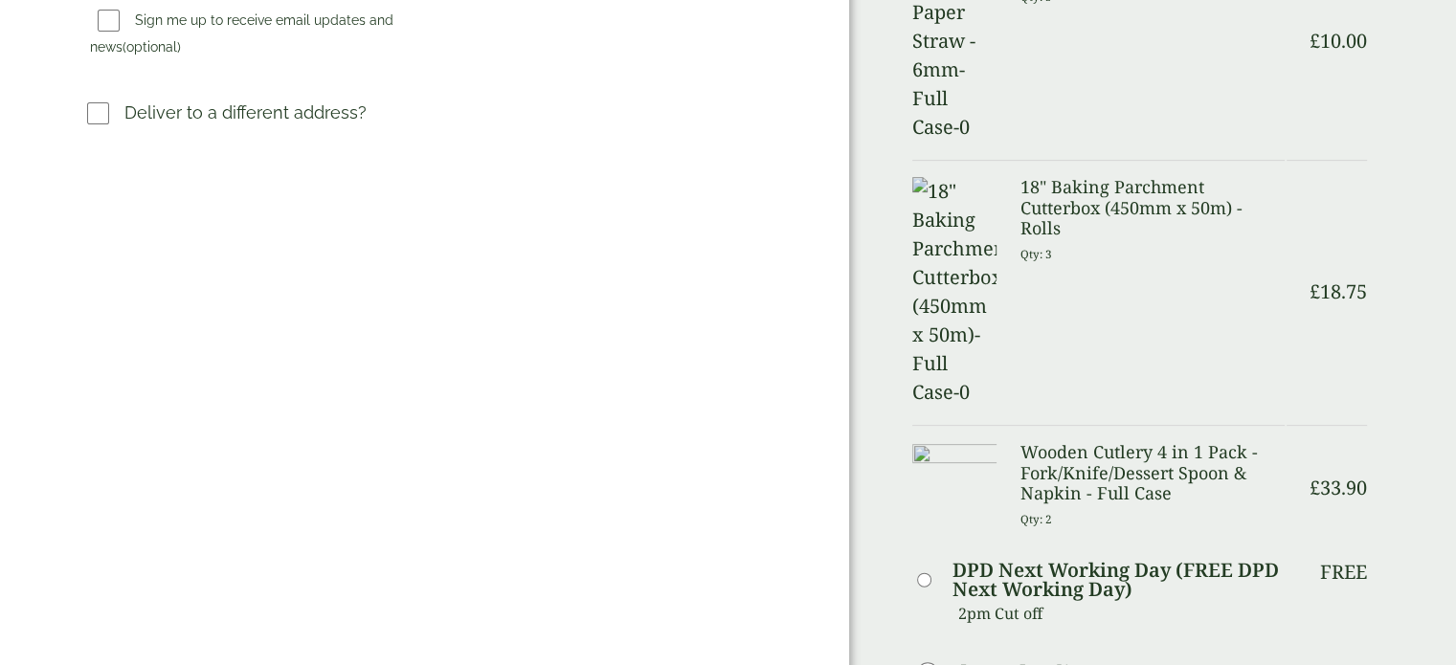
scroll to position [686, 0]
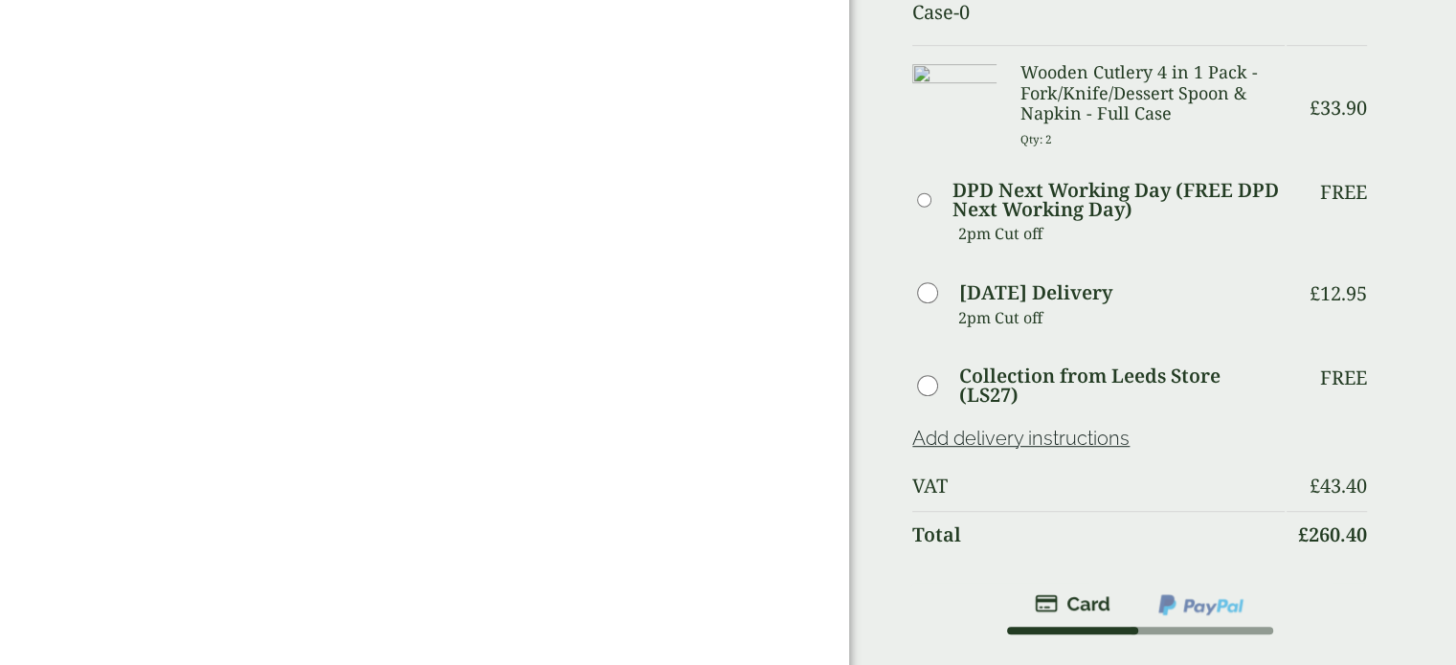
scroll to position [1068, 0]
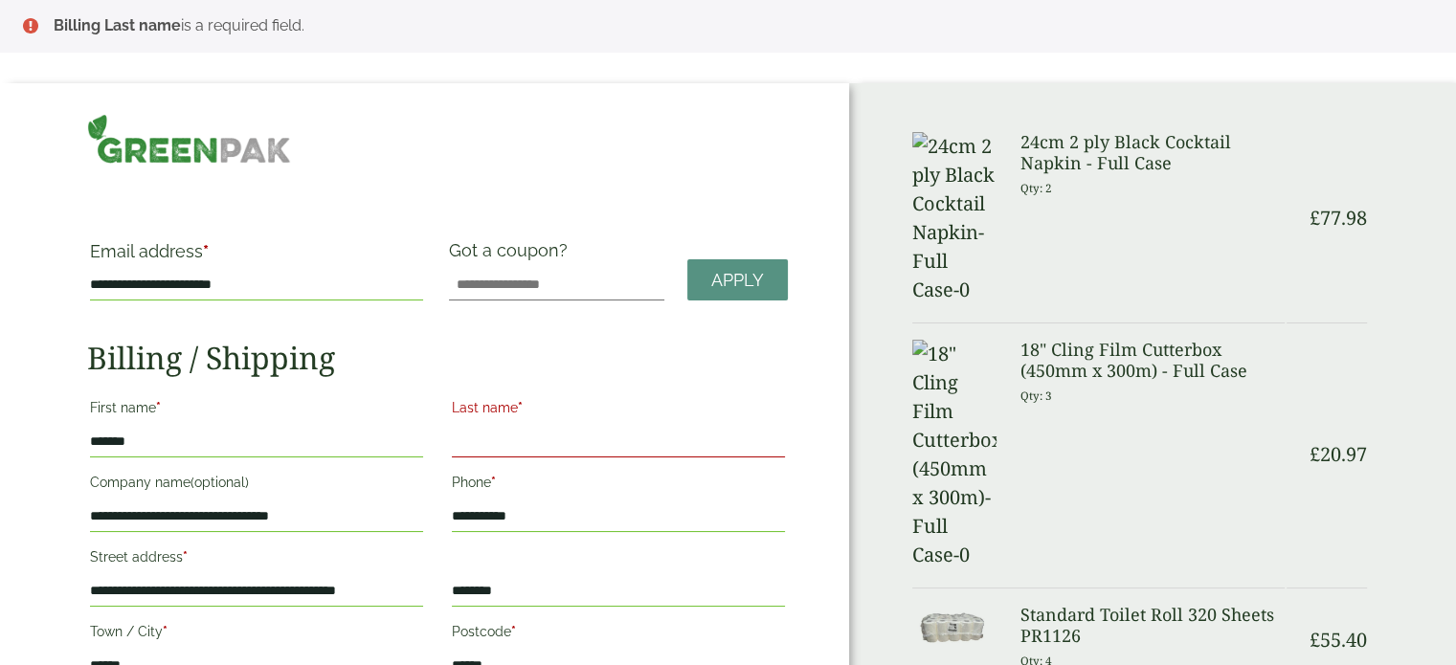
scroll to position [0, 0]
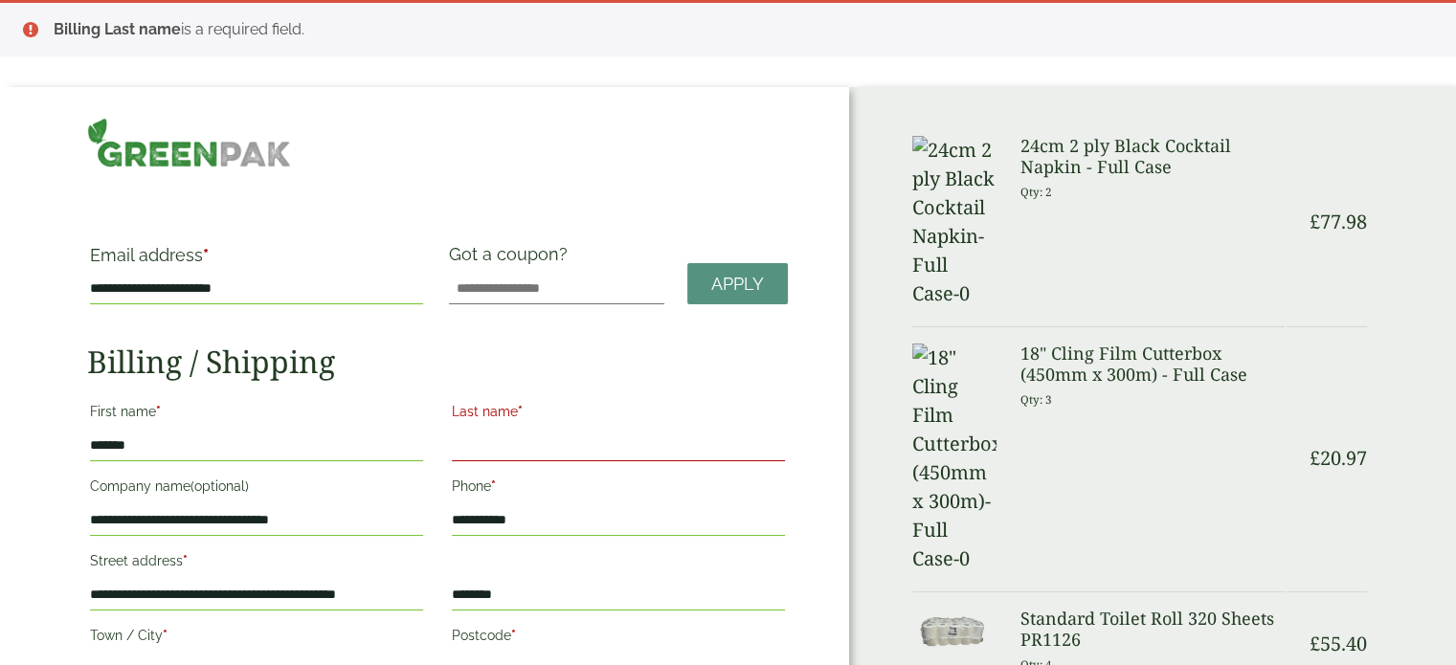
click at [461, 458] on input "Last name *" at bounding box center [618, 446] width 333 height 31
type input "*****"
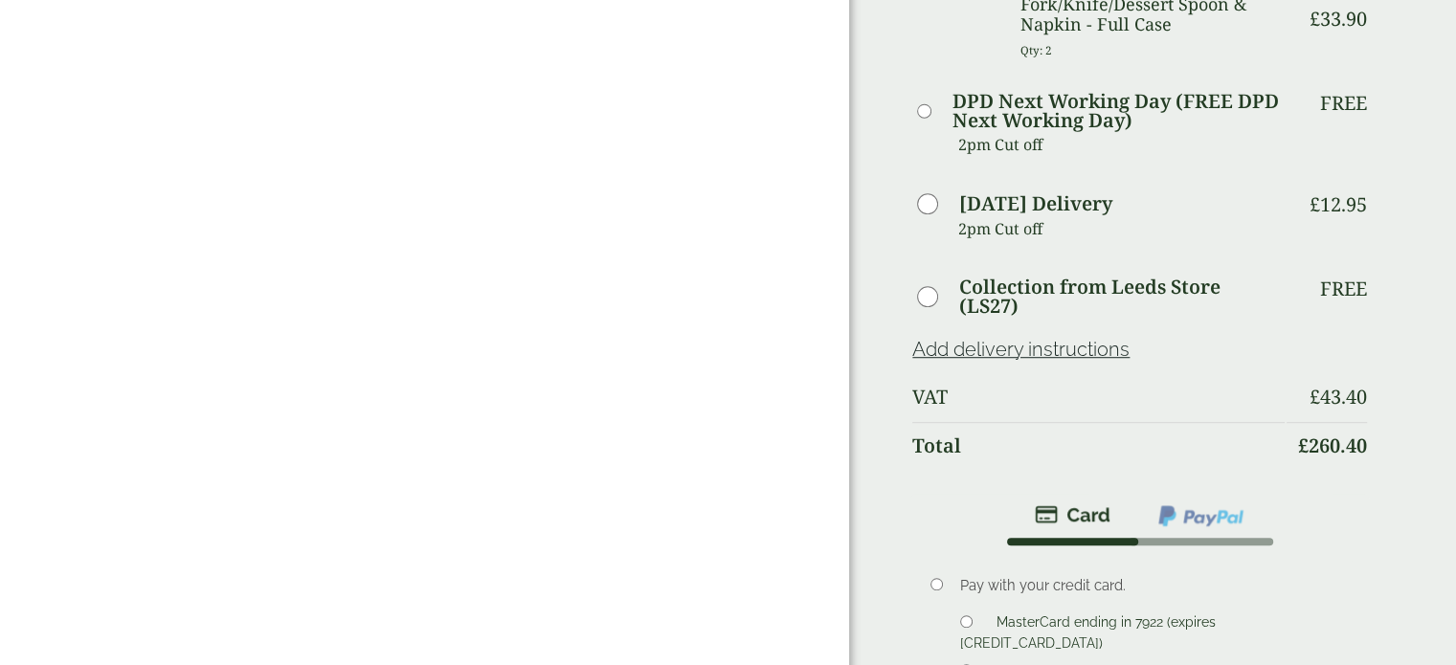
scroll to position [1244, 0]
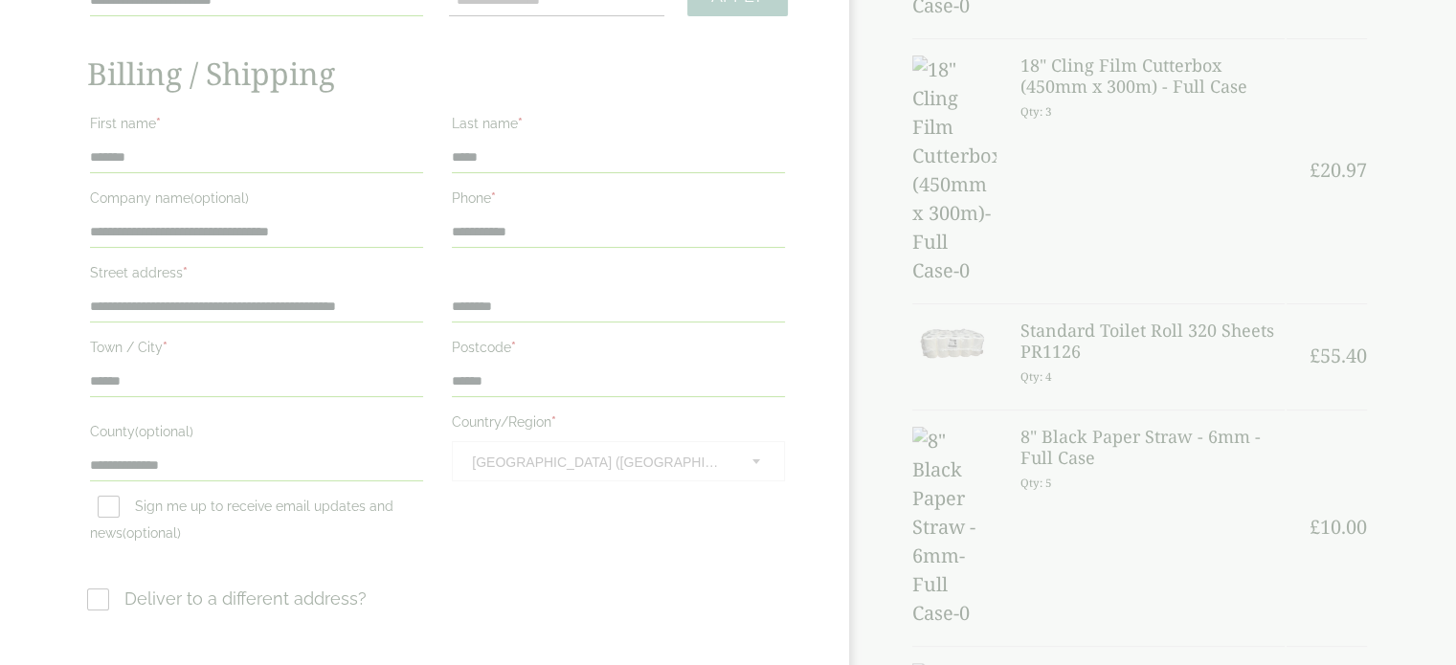
scroll to position [287, 0]
